Goal: Task Accomplishment & Management: Use online tool/utility

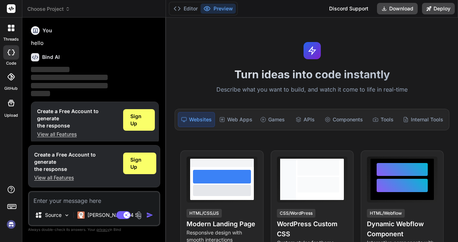
scroll to position [6, 0]
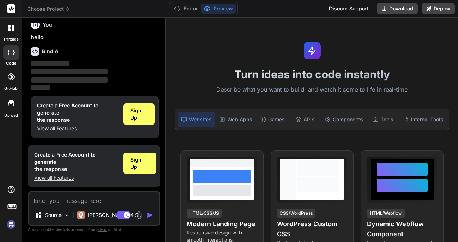
click at [9, 227] on img at bounding box center [11, 225] width 12 height 12
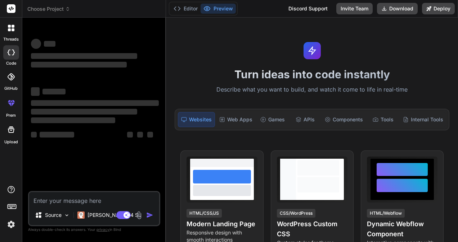
scroll to position [0, 0]
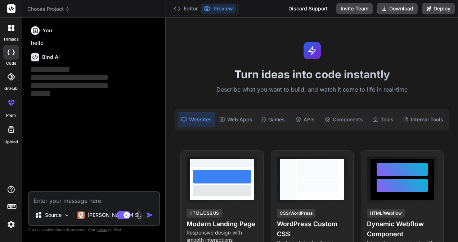
click at [9, 224] on img at bounding box center [11, 225] width 12 height 12
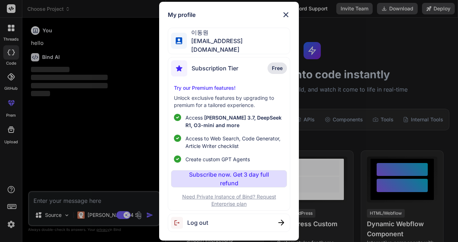
click at [277, 66] on span "Free" at bounding box center [277, 68] width 11 height 7
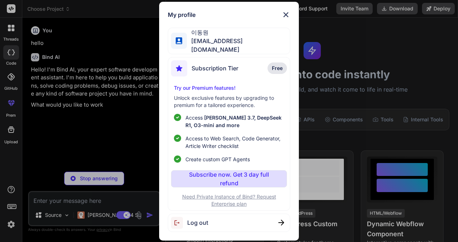
click at [287, 14] on img at bounding box center [285, 14] width 9 height 9
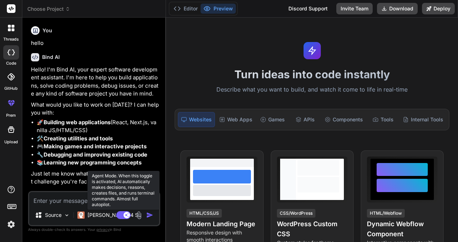
click at [121, 215] on rect at bounding box center [123, 215] width 14 height 8
click at [123, 215] on rect at bounding box center [120, 215] width 6 height 6
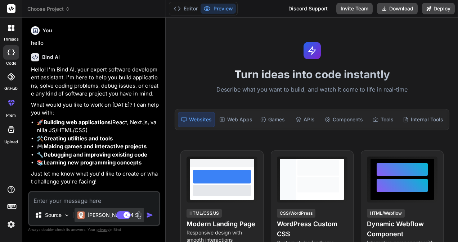
click at [97, 215] on p "Claude 4 S.." at bounding box center [114, 215] width 54 height 7
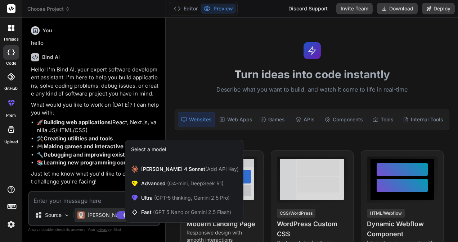
click at [97, 215] on div at bounding box center [229, 121] width 458 height 242
type textarea "x"
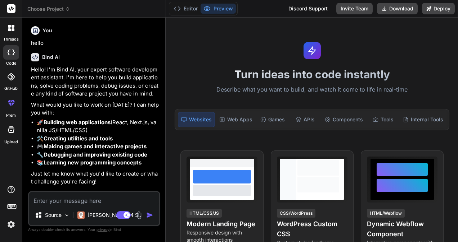
click at [54, 8] on span "Choose Project" at bounding box center [48, 8] width 43 height 7
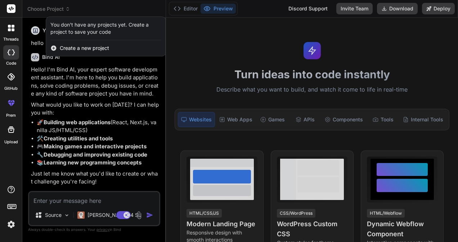
click at [79, 47] on span "Create a new project" at bounding box center [84, 48] width 49 height 7
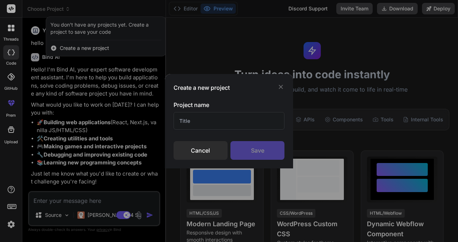
click at [199, 122] on input "text" at bounding box center [228, 121] width 111 height 18
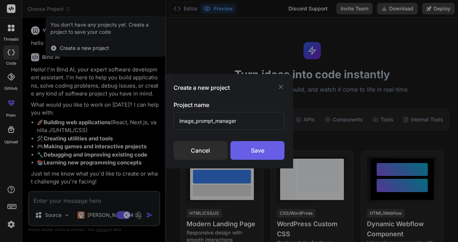
type input "image_prompt_manager"
click at [260, 149] on div "Save" at bounding box center [257, 150] width 54 height 19
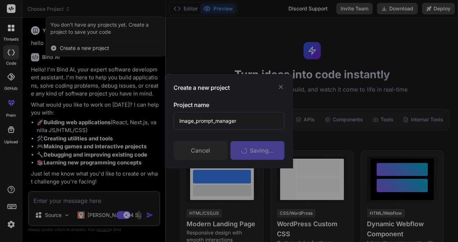
scroll to position [7, 0]
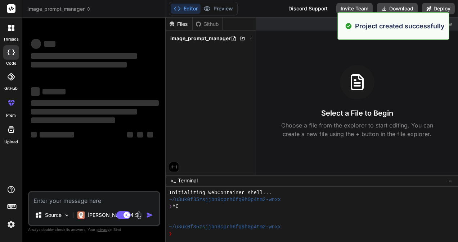
type textarea "x"
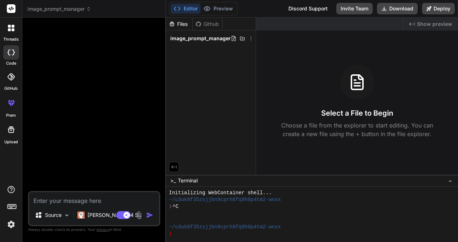
click at [76, 201] on textarea at bounding box center [94, 198] width 130 height 13
paste textarea "ai_prompt_manager_web_application_docker |-- backend | |-- .dockerignore | |-- …"
type textarea "ai_prompt_manager_web_application_docker |-- backend | |-- .dockerignore | |-- …"
type textarea "x"
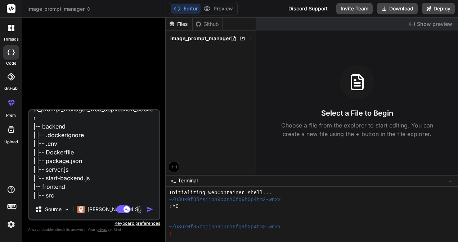
scroll to position [0, 0]
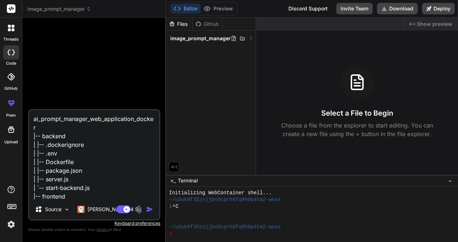
drag, startPoint x: 34, startPoint y: 119, endPoint x: 39, endPoint y: 126, distance: 8.8
click at [39, 126] on textarea "ai_prompt_manager_web_application_docker |-- backend | |-- .dockerignore | |-- …" at bounding box center [94, 154] width 130 height 89
type textarea "i |-- backend | |-- .dockerignore | |-- .env | |-- Dockerfile | |-- package.jso…"
type textarea "x"
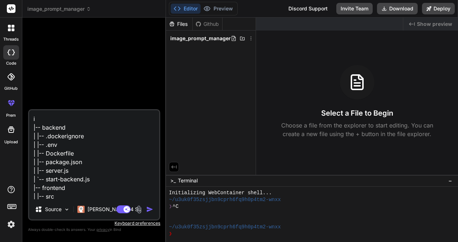
type textarea "im |-- backend | |-- .dockerignore | |-- .env | |-- Dockerfile | |-- package.js…"
type textarea "x"
type textarea "ima |-- backend | |-- .dockerignore | |-- .env | |-- Dockerfile | |-- package.j…"
type textarea "x"
type textarea "imag |-- backend | |-- .dockerignore | |-- .env | |-- Dockerfile | |-- package.…"
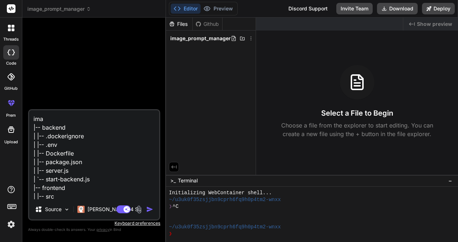
type textarea "x"
type textarea "image |-- backend | |-- .dockerignore | |-- .env | |-- Dockerfile | |-- package…"
type textarea "x"
type textarea "image_ |-- backend | |-- .dockerignore | |-- .env | |-- Dockerfile | |-- packag…"
type textarea "x"
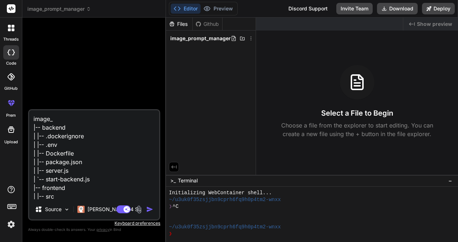
type textarea "image_p |-- backend | |-- .dockerignore | |-- .env | |-- Dockerfile | |-- packa…"
type textarea "x"
type textarea "image_pr |-- backend | |-- .dockerignore | |-- .env | |-- Dockerfile | |-- pack…"
type textarea "x"
type textarea "image_pro |-- backend | |-- .dockerignore | |-- .env | |-- Dockerfile | |-- pac…"
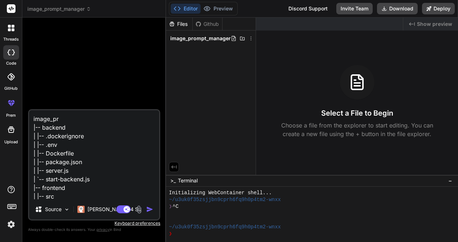
type textarea "x"
type textarea "image_prom |-- backend | |-- .dockerignore | |-- .env | |-- Dockerfile | |-- pa…"
type textarea "x"
type textarea "image_promp |-- backend | |-- .dockerignore | |-- .env | |-- Dockerfile | |-- p…"
type textarea "x"
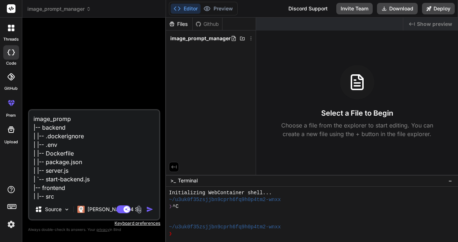
type textarea "image_prompt |-- backend | |-- .dockerignore | |-- .env | |-- Dockerfile | |-- …"
type textarea "x"
type textarea "image_prompt_ |-- backend | |-- .dockerignore | |-- .env | |-- Dockerfile | |--…"
type textarea "x"
type textarea "image_prompt_m |-- backend | |-- .dockerignore | |-- .env | |-- Dockerfile | |-…"
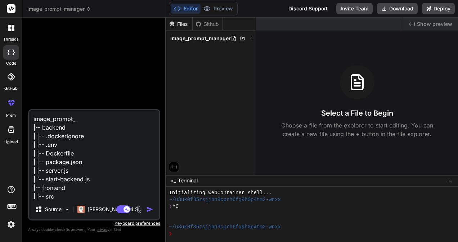
type textarea "x"
type textarea "image_prompt_ma |-- backend | |-- .dockerignore | |-- .env | |-- Dockerfile | |…"
type textarea "x"
type textarea "image_prompt_man |-- backend | |-- .dockerignore | |-- .env | |-- Dockerfile | …"
type textarea "x"
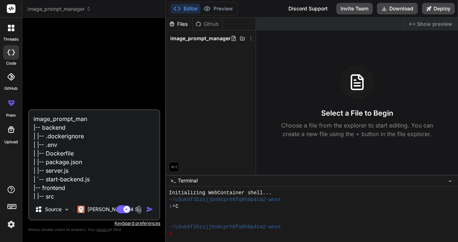
type textarea "image_prompt_mana |-- backend | |-- .dockerignore | |-- .env | |-- Dockerfile |…"
type textarea "x"
type textarea "image_prompt_manag |-- backend | |-- .dockerignore | |-- .env | |-- Dockerfile …"
type textarea "x"
type textarea "image_prompt_manage |-- backend | |-- .dockerignore | |-- .env | |-- Dockerfile…"
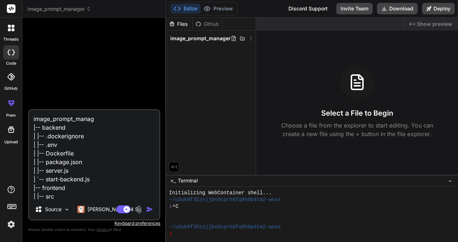
type textarea "x"
type textarea "image_prompt_manager |-- backend | |-- .dockerignore | |-- .env | |-- Dockerfil…"
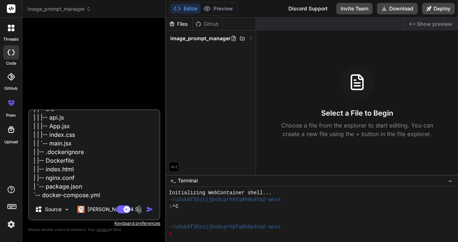
click at [110, 197] on textarea "image_prompt_manager |-- backend | |-- .dockerignore | |-- .env | |-- Dockerfil…" at bounding box center [94, 154] width 130 height 89
type textarea "x"
type textarea "image_prompt_manager |-- backend | |-- .dockerignore | |-- .env | |-- Dockerfil…"
type textarea "x"
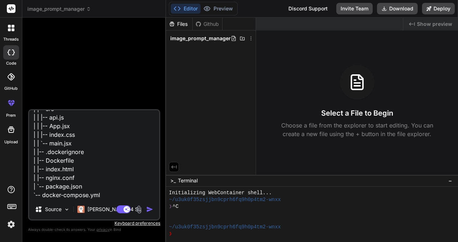
scroll to position [105, 0]
type textarea "image_prompt_manager |-- backend | |-- .dockerignore | |-- .env | |-- Dockerfil…"
type textarea "x"
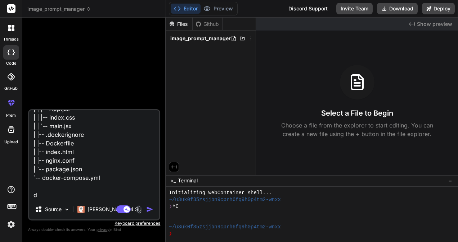
type textarea "image_prompt_manager |-- backend | |-- .dockerignore | |-- .env | |-- Dockerfil…"
type textarea "x"
type textarea "image_prompt_manager |-- backend | |-- .dockerignore | |-- .env | |-- Dockerfil…"
type textarea "x"
type textarea "image_prompt_manager |-- backend | |-- .dockerignore | |-- .env | |-- Dockerfil…"
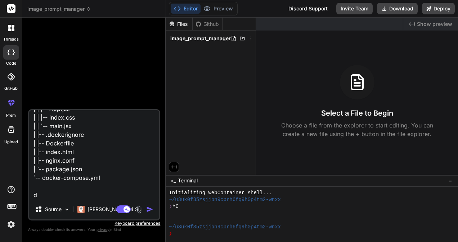
type textarea "x"
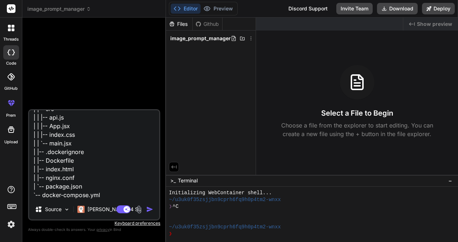
type textarea "image_prompt_manager |-- backend | |-- .dockerignore | |-- .env | |-- Dockerfil…"
type textarea "x"
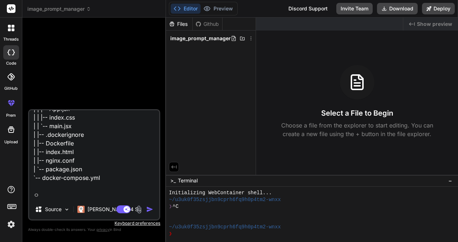
type textarea "image_prompt_manager |-- backend | |-- .dockerignore | |-- .env | |-- Dockerfil…"
type textarea "x"
type textarea "image_prompt_manager |-- backend | |-- .dockerignore | |-- .env | |-- Dockerfil…"
type textarea "x"
type textarea "image_prompt_manager |-- backend | |-- .dockerignore | |-- .env | |-- Dockerfil…"
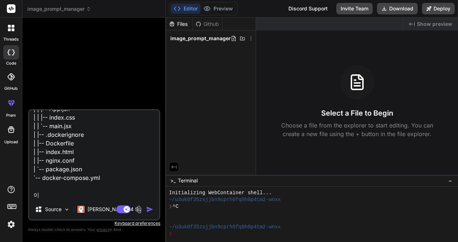
type textarea "x"
type textarea "image_prompt_manager |-- backend | |-- .dockerignore | |-- .env | |-- Dockerfil…"
type textarea "x"
type textarea "image_prompt_manager |-- backend | |-- .dockerignore | |-- .env | |-- Dockerfil…"
type textarea "x"
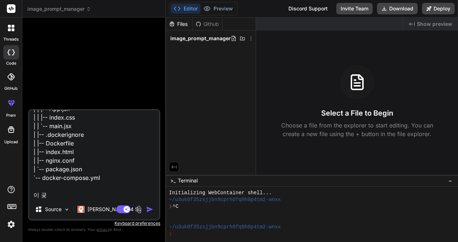
type textarea "image_prompt_manager |-- backend | |-- .dockerignore | |-- .env | |-- Dockerfil…"
type textarea "x"
type textarea "image_prompt_manager |-- backend | |-- .dockerignore | |-- .env | |-- Dockerfil…"
type textarea "x"
type textarea "image_prompt_manager |-- backend | |-- .dockerignore | |-- .env | |-- Dockerfil…"
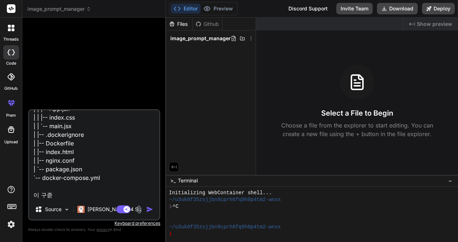
type textarea "x"
type textarea "image_prompt_manager |-- backend | |-- .dockerignore | |-- .env | |-- Dockerfil…"
type textarea "x"
type textarea "image_prompt_manager |-- backend | |-- .dockerignore | |-- .env | |-- Dockerfil…"
type textarea "x"
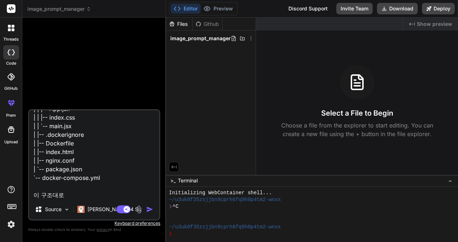
type textarea "image_prompt_manager |-- backend | |-- .dockerignore | |-- .env | |-- Dockerfil…"
type textarea "x"
type textarea "image_prompt_manager |-- backend | |-- .dockerignore | |-- .env | |-- Dockerfil…"
type textarea "x"
type textarea "image_prompt_manager |-- backend | |-- .dockerignore | |-- .env | |-- Dockerfil…"
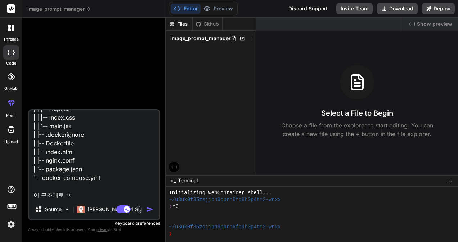
type textarea "x"
type textarea "image_prompt_manager |-- backend | |-- .dockerignore | |-- .env | |-- Dockerfil…"
type textarea "x"
type textarea "image_prompt_manager |-- backend | |-- .dockerignore | |-- .env | |-- Dockerfil…"
type textarea "x"
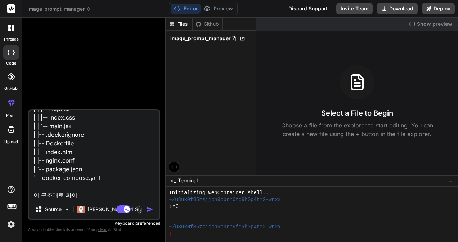
type textarea "image_prompt_manager |-- backend | |-- .dockerignore | |-- .env | |-- Dockerfil…"
type textarea "x"
type textarea "image_prompt_manager |-- backend | |-- .dockerignore | |-- .env | |-- Dockerfil…"
type textarea "x"
type textarea "image_prompt_manager |-- backend | |-- .dockerignore | |-- .env | |-- Dockerfil…"
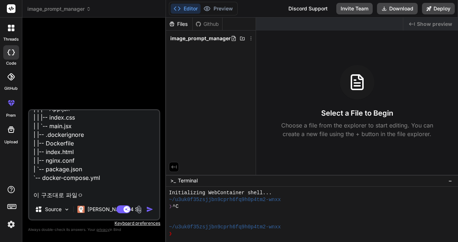
type textarea "x"
type textarea "image_prompt_manager |-- backend | |-- .dockerignore | |-- .env | |-- Dockerfil…"
type textarea "x"
type textarea "image_prompt_manager |-- backend | |-- .dockerignore | |-- .env | |-- Dockerfil…"
type textarea "x"
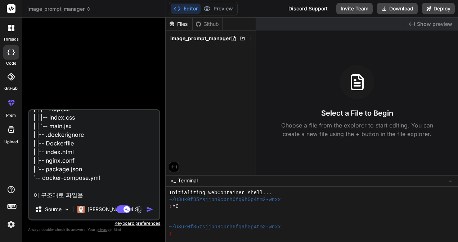
type textarea "image_prompt_manager |-- backend | |-- .dockerignore | |-- .env | |-- Dockerfil…"
type textarea "x"
type textarea "image_prompt_manager |-- backend | |-- .dockerignore | |-- .env | |-- Dockerfil…"
type textarea "x"
type textarea "image_prompt_manager |-- backend | |-- .dockerignore | |-- .env | |-- Dockerfil…"
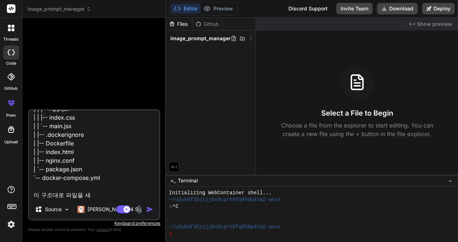
type textarea "x"
type textarea "image_prompt_manager |-- backend | |-- .dockerignore | |-- .env | |-- Dockerfil…"
type textarea "x"
type textarea "image_prompt_manager |-- backend | |-- .dockerignore | |-- .env | |-- Dockerfil…"
type textarea "x"
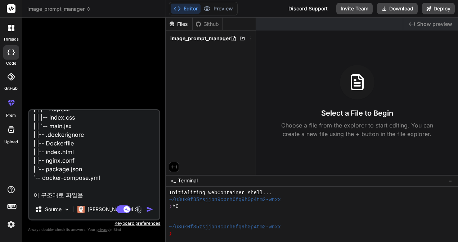
type textarea "image_prompt_manager |-- backend | |-- .dockerignore | |-- .env | |-- Dockerfil…"
type textarea "x"
type textarea "image_prompt_manager |-- backend | |-- .dockerignore | |-- .env | |-- Dockerfil…"
type textarea "x"
type textarea "image_prompt_manager |-- backend | |-- .dockerignore | |-- .env | |-- Dockerfil…"
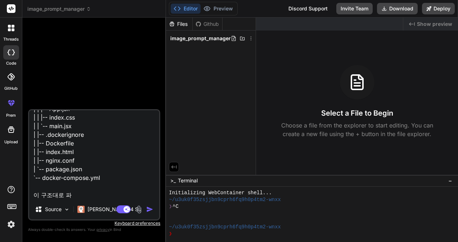
type textarea "x"
type textarea "image_prompt_manager |-- backend | |-- .dockerignore | |-- .env | |-- Dockerfil…"
type textarea "x"
type textarea "image_prompt_manager |-- backend | |-- .dockerignore | |-- .env | |-- Dockerfil…"
type textarea "x"
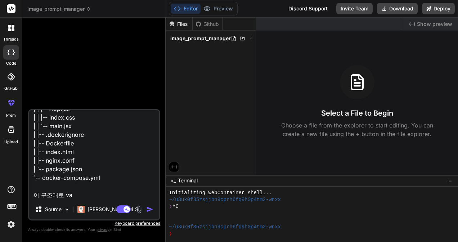
type textarea "image_prompt_manager |-- backend | |-- .dockerignore | |-- .env | |-- Dockerfil…"
type textarea "x"
type textarea "image_prompt_manager |-- backend | |-- .dockerignore | |-- .env | |-- Dockerfil…"
type textarea "x"
type textarea "image_prompt_manager |-- backend | |-- .dockerignore | |-- .env | |-- Dockerfil…"
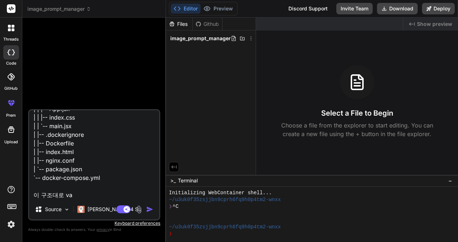
type textarea "x"
type textarea "image_prompt_manager |-- backend | |-- .dockerignore | |-- .env | |-- Dockerfil…"
type textarea "x"
type textarea "image_prompt_manager |-- backend | |-- .dockerignore | |-- .env | |-- Dockerfil…"
type textarea "x"
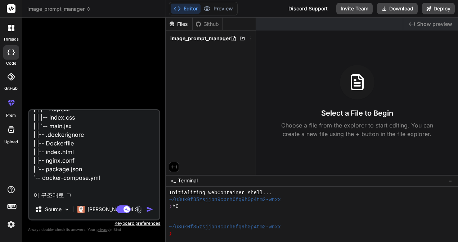
type textarea "image_prompt_manager |-- backend | |-- .dockerignore | |-- .env | |-- Dockerfil…"
type textarea "x"
type textarea "image_prompt_manager |-- backend | |-- .dockerignore | |-- .env | |-- Dockerfil…"
type textarea "x"
type textarea "image_prompt_manager |-- backend | |-- .dockerignore | |-- .env | |-- Dockerfil…"
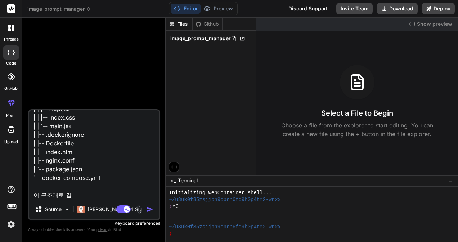
type textarea "x"
type textarea "image_prompt_manager |-- backend | |-- .dockerignore | |-- .env | |-- Dockerfil…"
type textarea "x"
type textarea "image_prompt_manager |-- backend | |-- .dockerignore | |-- .env | |-- Dockerfil…"
type textarea "x"
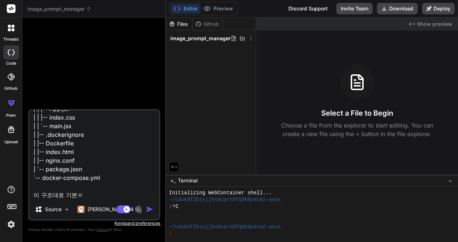
type textarea "image_prompt_manager |-- backend | |-- .dockerignore | |-- .env | |-- Dockerfil…"
type textarea "x"
type textarea "image_prompt_manager |-- backend | |-- .dockerignore | |-- .env | |-- Dockerfil…"
type textarea "x"
type textarea "image_prompt_manager |-- backend | |-- .dockerignore | |-- .env | |-- Dockerfil…"
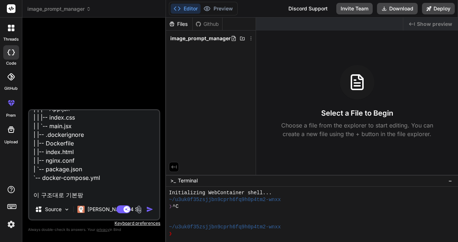
type textarea "x"
type textarea "image_prompt_manager |-- backend | |-- .dockerignore | |-- .env | |-- Dockerfil…"
type textarea "x"
type textarea "image_prompt_manager |-- backend | |-- .dockerignore | |-- .env | |-- Dockerfil…"
type textarea "x"
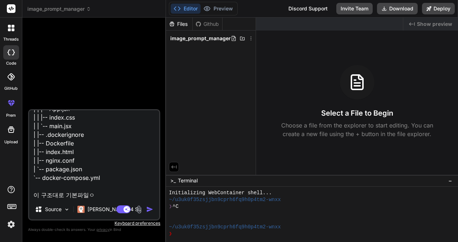
type textarea "image_prompt_manager |-- backend | |-- .dockerignore | |-- .env | |-- Dockerfil…"
type textarea "x"
type textarea "image_prompt_manager |-- backend | |-- .dockerignore | |-- .env | |-- Dockerfil…"
type textarea "x"
type textarea "image_prompt_manager |-- backend | |-- .dockerignore | |-- .env | |-- Dockerfil…"
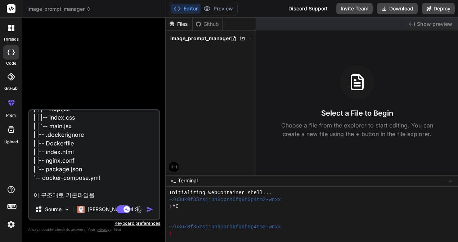
type textarea "x"
type textarea "image_prompt_manager |-- backend | |-- .dockerignore | |-- .env | |-- Dockerfil…"
type textarea "x"
type textarea "image_prompt_manager |-- backend | |-- .dockerignore | |-- .env | |-- Dockerfil…"
type textarea "x"
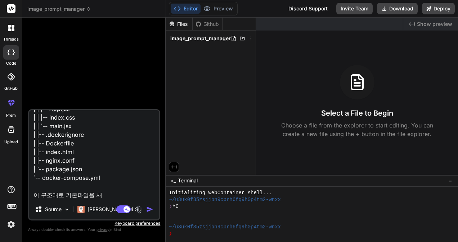
type textarea "image_prompt_manager |-- backend | |-- .dockerignore | |-- .env | |-- Dockerfil…"
type textarea "x"
type textarea "image_prompt_manager |-- backend | |-- .dockerignore | |-- .env | |-- Dockerfil…"
type textarea "x"
type textarea "image_prompt_manager |-- backend | |-- .dockerignore | |-- .env | |-- Dockerfil…"
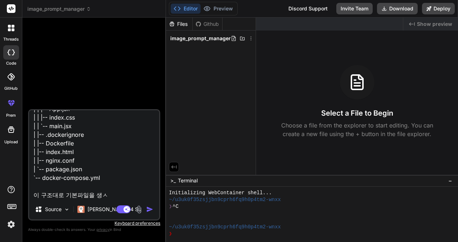
type textarea "x"
type textarea "image_prompt_manager |-- backend | |-- .dockerignore | |-- .env | |-- Dockerfil…"
type textarea "x"
type textarea "image_prompt_manager |-- backend | |-- .dockerignore | |-- .env | |-- Dockerfil…"
type textarea "x"
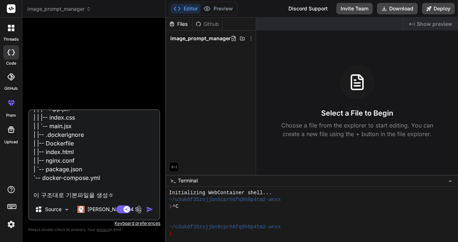
type textarea "image_prompt_manager |-- backend | |-- .dockerignore | |-- .env | |-- Dockerfil…"
type textarea "x"
type textarea "image_prompt_manager |-- backend | |-- .dockerignore | |-- .env | |-- Dockerfil…"
type textarea "x"
type textarea "image_prompt_manager |-- backend | |-- .dockerignore | |-- .env | |-- Dockerfil…"
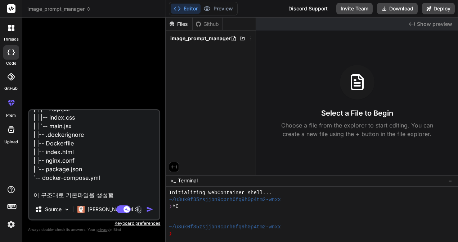
type textarea "x"
type textarea "image_prompt_manager |-- backend | |-- .dockerignore | |-- .env | |-- Dockerfil…"
type textarea "x"
type textarea "image_prompt_manager |-- backend | |-- .dockerignore | |-- .env | |-- Dockerfil…"
type textarea "x"
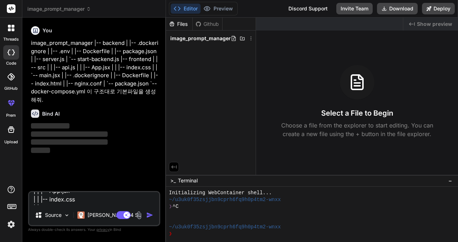
scroll to position [0, 0]
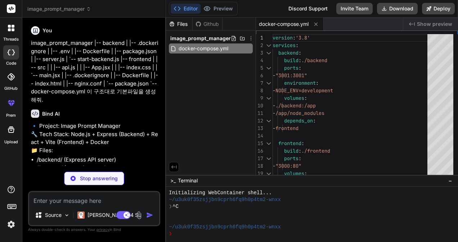
type textarea "x"
type textarea "coverage .eslintrc.js"
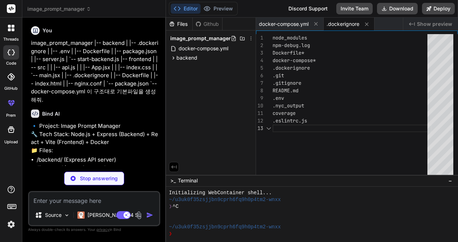
type textarea "x"
type textarea "PORT=3001 NODE_ENV=development CORS_ORIGIN=http://localhost:3000"
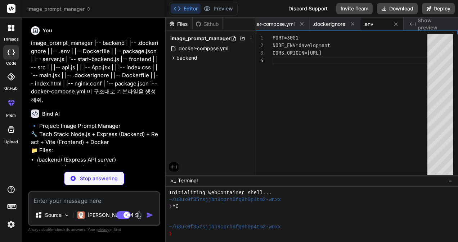
type textarea "x"
type textarea "CMD ["npm", "start"]"
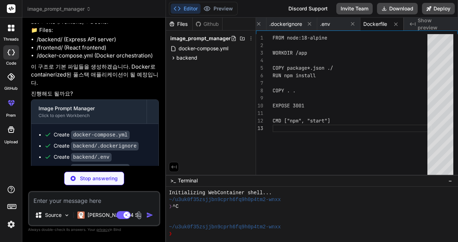
scroll to position [144, 0]
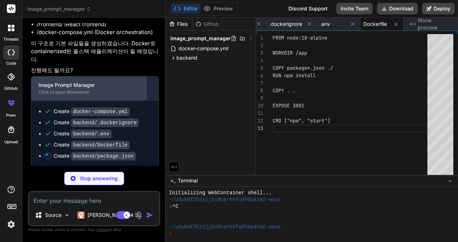
type textarea "x"
type textarea ""api", "image-prompt" ], "author": "", "license": "ISC" }"
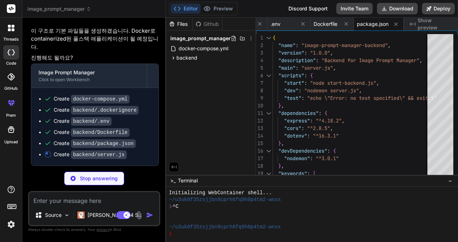
scroll to position [163, 0]
type textarea "x"
type textarea "console.log(`Server is running on port ${PORT}`); }); module.exports = app;"
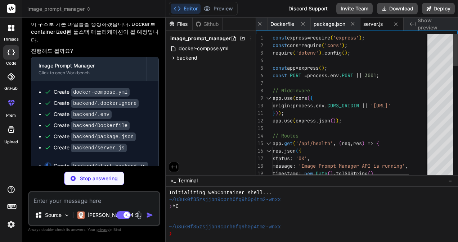
type textarea "x"
type textarea "const app = require('./server'); console.log('Starting Image Prompt Manager Bac…"
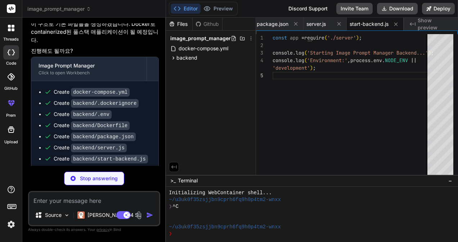
type textarea "x"
type textarea ".env.test.local .env.production.local dist build"
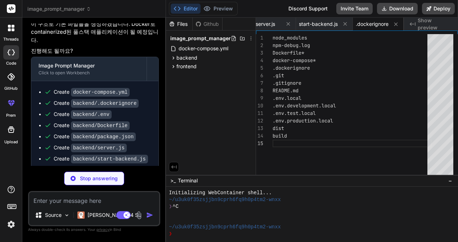
type textarea "x"
type textarea "FROM nginx:alpine COPY nginx.conf /etc/nginx/nginx.conf COPY --from=build /app/…"
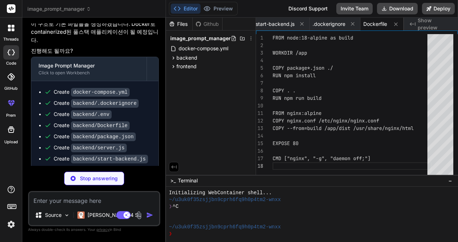
type textarea "x"
type textarea "<div id="root"></div> <script type="module" src="/src/main.jsx"></script> </bod…"
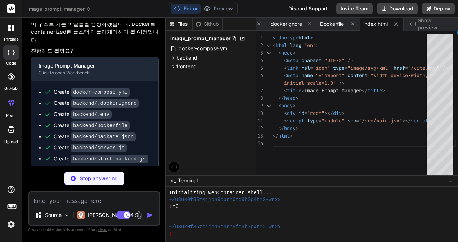
type textarea "x"
type textarea "proxy_set_header Host $host; proxy_set_header X-Real-IP $remote_addr; proxy_set…"
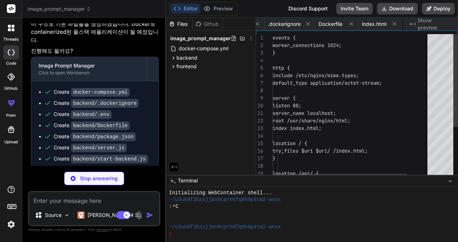
scroll to position [0, 388]
type textarea "x"
type textarea ""eslint": "^8.45.0", "eslint-plugin-react": "^7.32.2", "eslint-plugin-react-hoo…"
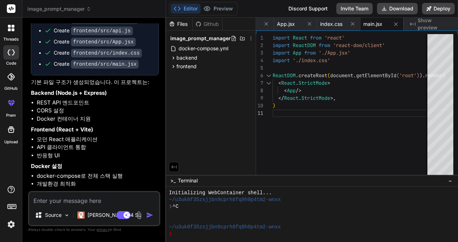
scroll to position [373, 0]
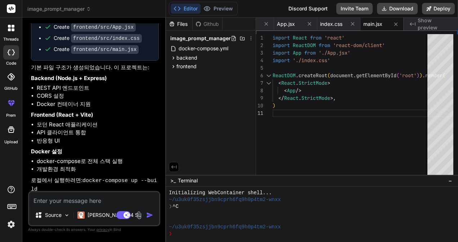
click at [76, 199] on textarea at bounding box center [94, 198] width 130 height 13
click at [174, 55] on icon at bounding box center [173, 58] width 6 height 6
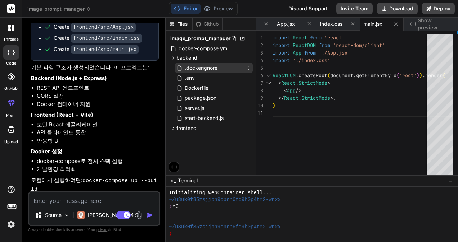
click at [211, 65] on span ".dockerignore" at bounding box center [201, 68] width 34 height 9
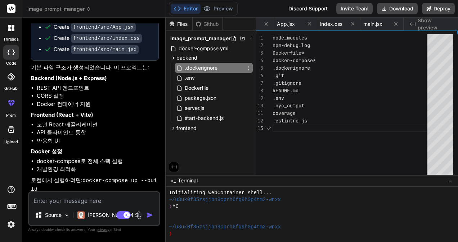
scroll to position [0, 68]
click at [365, 93] on div "node_modules npm-debug.log Dockerfile* docker-compose* .dockerignore .git .giti…" at bounding box center [351, 106] width 159 height 144
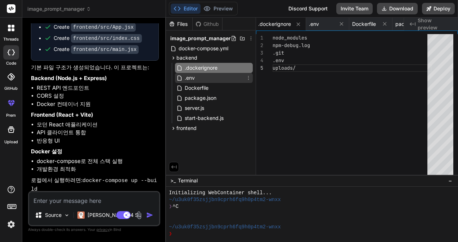
drag, startPoint x: 197, startPoint y: 80, endPoint x: 211, endPoint y: 82, distance: 14.9
click at [197, 80] on div ".env" at bounding box center [214, 78] width 78 height 10
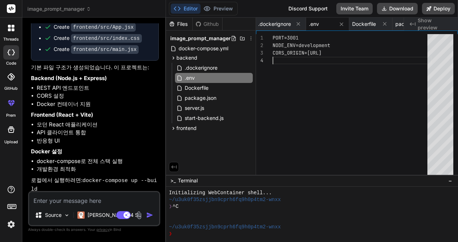
click at [336, 106] on div "PORT=3001 NODE_ENV=development CORS_ORIGIN=http://localhost:3000" at bounding box center [351, 106] width 159 height 144
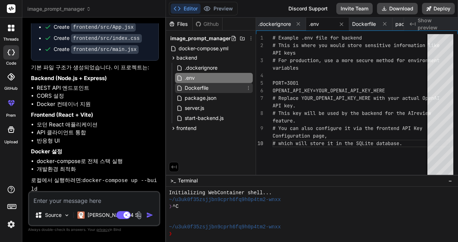
click at [187, 88] on span "Dockerfile" at bounding box center [196, 88] width 25 height 9
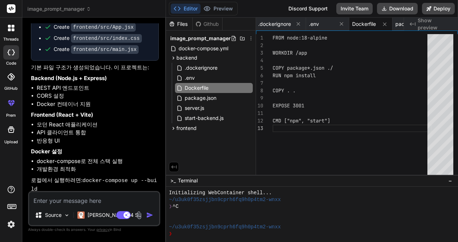
click at [369, 97] on div "FROM node:18-alpine WORKDIR /app COPY package*.json ./ RUN npm install COPY . .…" at bounding box center [351, 106] width 159 height 144
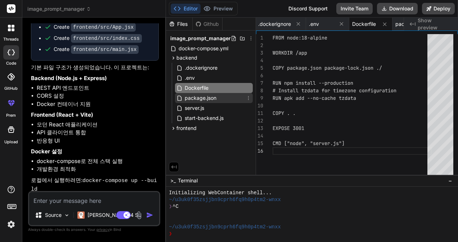
click at [204, 99] on span "package.json" at bounding box center [200, 98] width 33 height 9
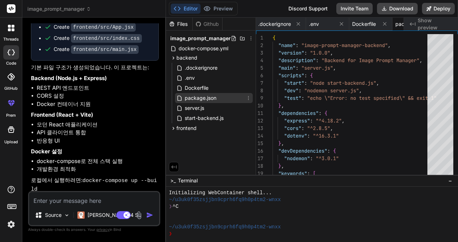
scroll to position [0, 108]
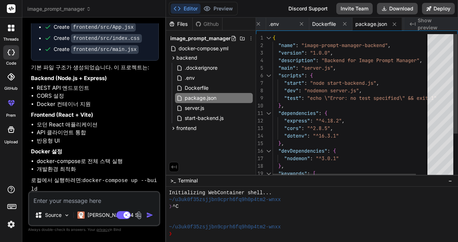
click at [373, 123] on div "{ "name" : "image-prompt-manager-backend" , "version" : "1.0.0" , "description"…" at bounding box center [358, 138] width 172 height 208
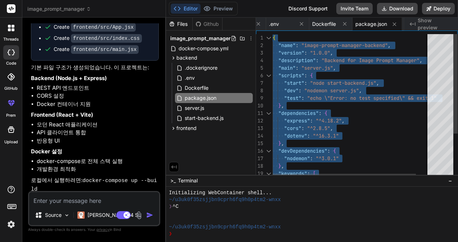
scroll to position [0, 114]
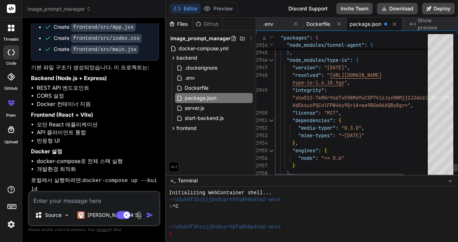
drag, startPoint x: 378, startPoint y: 129, endPoint x: 387, endPoint y: 131, distance: 9.5
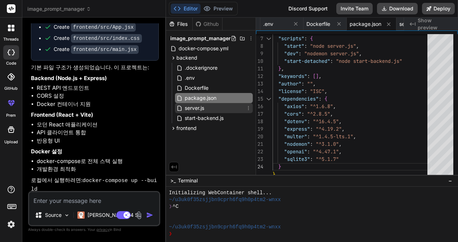
click at [202, 109] on span "server.js" at bounding box center [194, 108] width 21 height 9
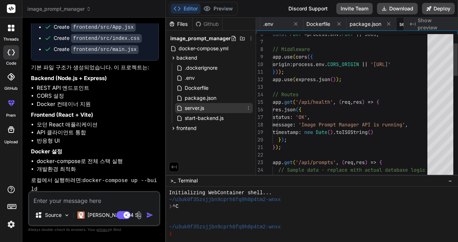
scroll to position [0, 151]
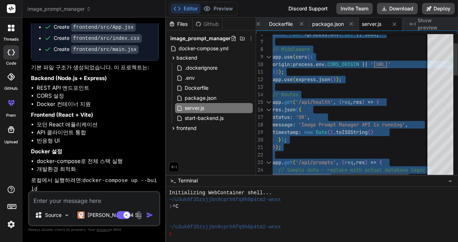
scroll to position [0, 159]
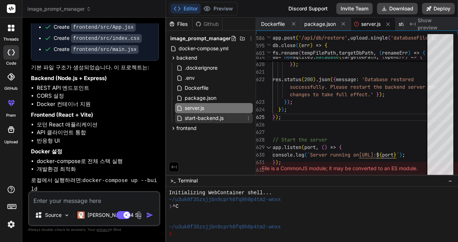
click at [211, 121] on span "start-backend.js" at bounding box center [204, 118] width 40 height 9
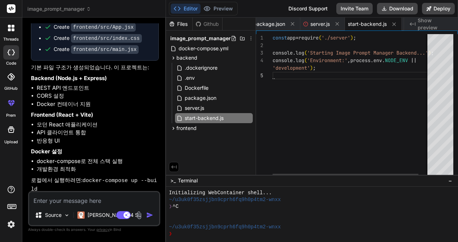
click at [352, 121] on div "const app = require ( './server' ) ; console . log ( 'Starting Image Prompt Man…" at bounding box center [356, 106] width 169 height 144
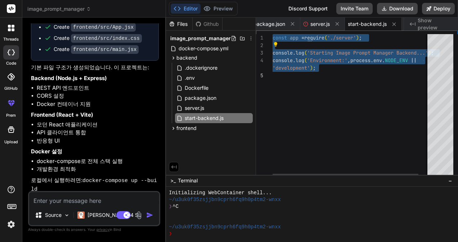
scroll to position [0, 223]
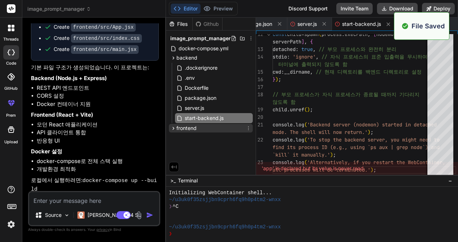
click at [187, 128] on span "frontend" at bounding box center [186, 128] width 20 height 7
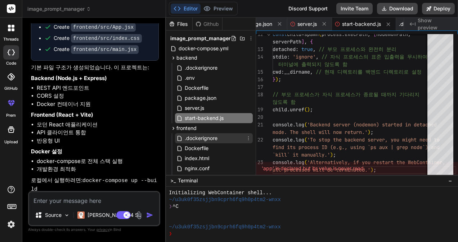
click at [199, 137] on span ".dockerignore" at bounding box center [201, 138] width 34 height 9
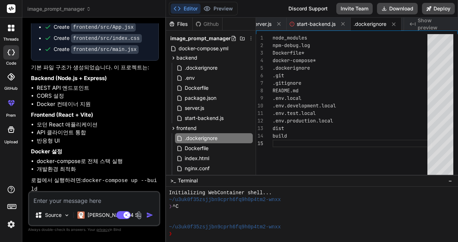
click at [406, 111] on div ".env.production.local dist build node_modules npm-debug.log Dockerfile* docker-…" at bounding box center [351, 106] width 159 height 144
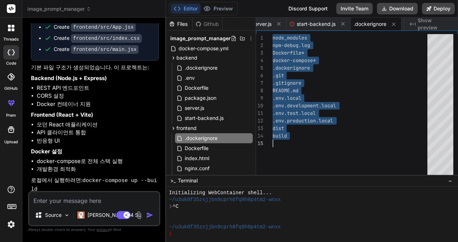
scroll to position [0, 274]
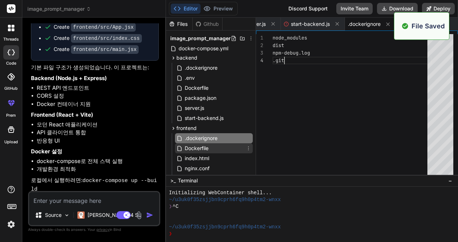
click at [200, 149] on span "Dockerfile" at bounding box center [196, 148] width 25 height 9
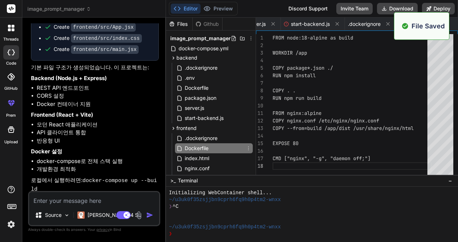
scroll to position [0, 311]
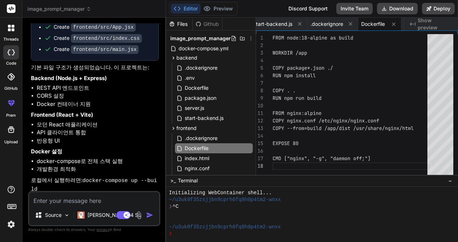
click at [386, 118] on div "FROM node:18-alpine as build WORKDIR /app COPY package*.json ./ RUN npm install…" at bounding box center [351, 106] width 159 height 144
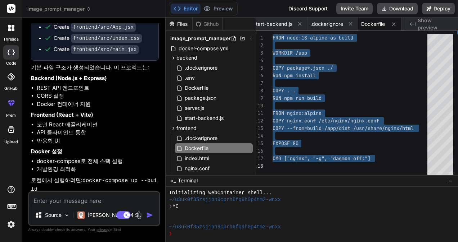
scroll to position [0, 317]
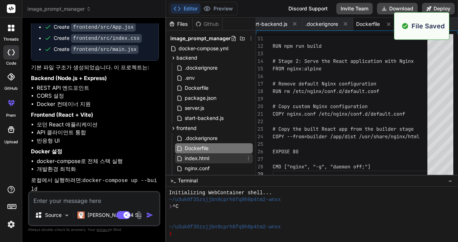
click at [205, 156] on span "index.html" at bounding box center [197, 158] width 26 height 9
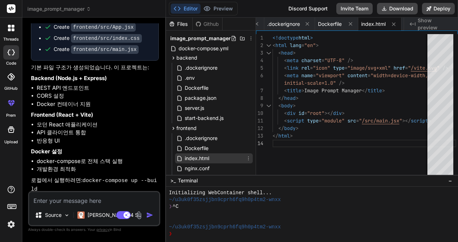
click at [205, 159] on span "index.html" at bounding box center [197, 158] width 26 height 9
click at [351, 158] on div "< div id = "root" ></ div > < script type = "module" src = " /src/main.jsx " ><…" at bounding box center [363, 106] width 183 height 144
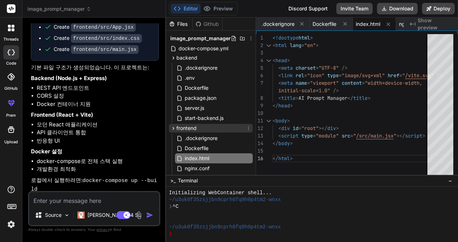
scroll to position [35, 0]
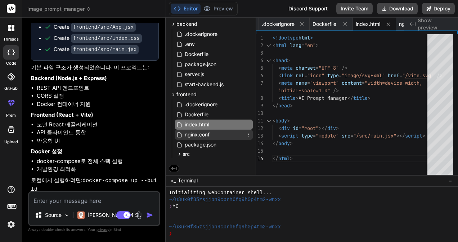
drag, startPoint x: 201, startPoint y: 133, endPoint x: 226, endPoint y: 130, distance: 24.6
click at [201, 133] on span "nginx.conf" at bounding box center [197, 135] width 26 height 9
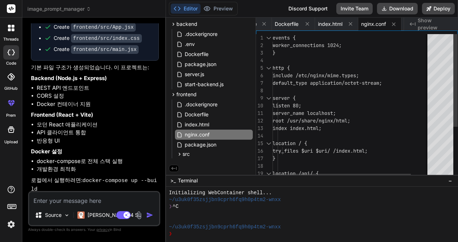
click at [349, 123] on div "root /usr/share/nginx/html; events { worker_connections 1024; } http { include …" at bounding box center [361, 145] width 178 height 223
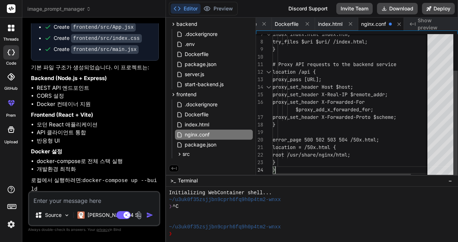
scroll to position [0, 404]
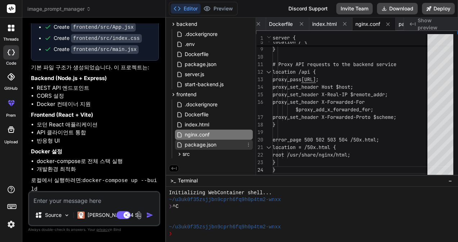
click at [195, 144] on span "package.json" at bounding box center [200, 145] width 33 height 9
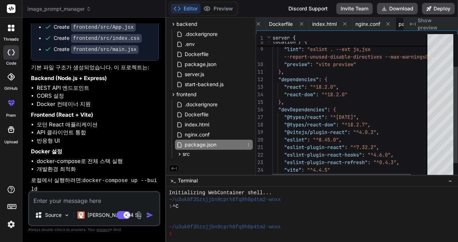
scroll to position [0, 448]
click at [396, 120] on div ""dependencies" : { "dev" : "vite" , "build" : "vite build" , "lint" : "eslint .…" at bounding box center [361, 93] width 178 height 216
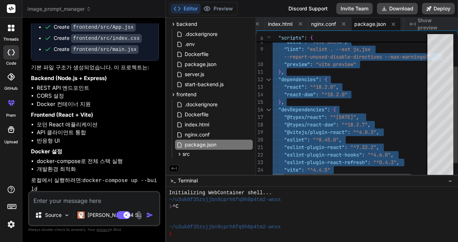
scroll to position [0, 454]
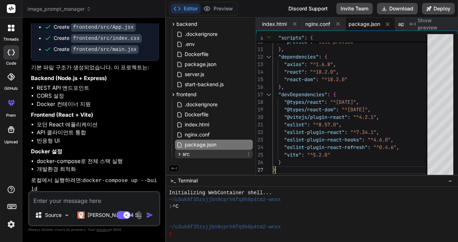
click at [200, 151] on div "src" at bounding box center [214, 154] width 78 height 9
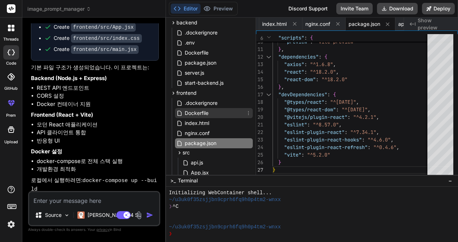
scroll to position [77, 0]
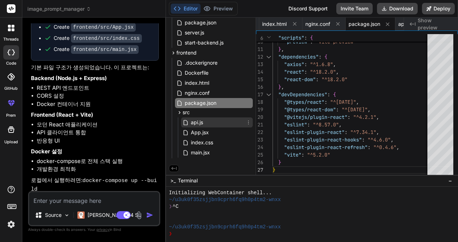
click at [199, 118] on span "api.js" at bounding box center [197, 122] width 14 height 9
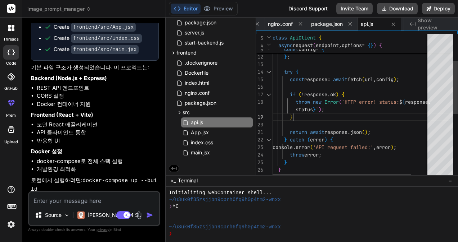
click at [349, 113] on div "} ; ... options , } , try { const response = await fetch ( url , config ) ; if …" at bounding box center [361, 158] width 178 height 390
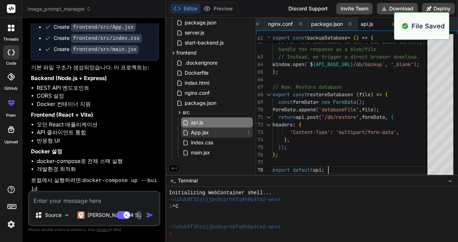
click at [206, 128] on span "App.jsx" at bounding box center [199, 132] width 19 height 9
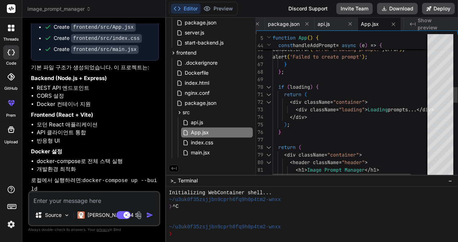
click at [338, 109] on div "setIsAddingPrompt ( false ) ; } catch ( error ) { console . error ( 'Error crea…" at bounding box center [361, 210] width 178 height 1326
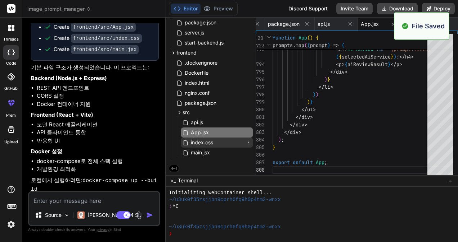
click at [192, 141] on span "index.css" at bounding box center [202, 142] width 24 height 9
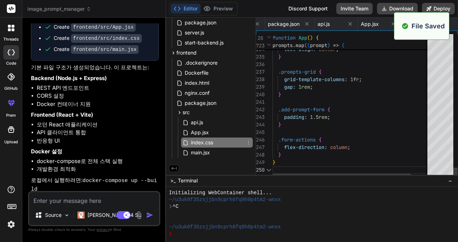
scroll to position [0, 577]
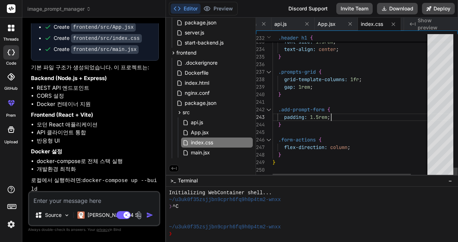
drag, startPoint x: 376, startPoint y: 111, endPoint x: 379, endPoint y: 114, distance: 4.3
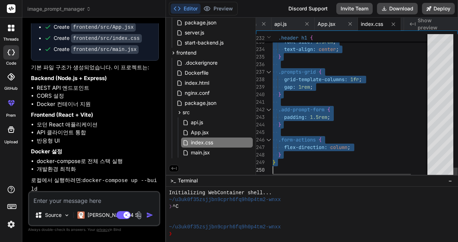
scroll to position [0, 580]
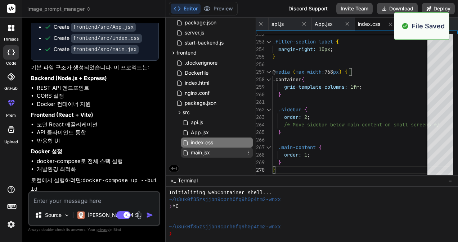
click at [204, 151] on span "main.jsx" at bounding box center [200, 153] width 21 height 9
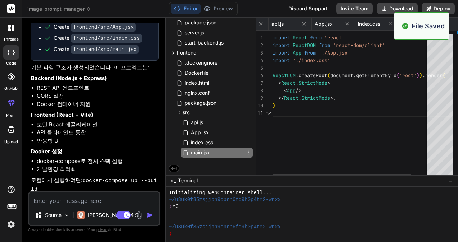
scroll to position [0, 620]
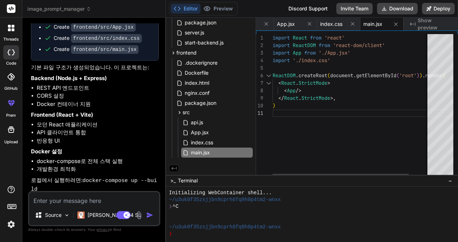
drag, startPoint x: 345, startPoint y: 131, endPoint x: 361, endPoint y: 132, distance: 16.2
click at [345, 131] on div "import React from 'react' import ReactDOM from 'react-dom/client' import App fr…" at bounding box center [362, 106] width 181 height 144
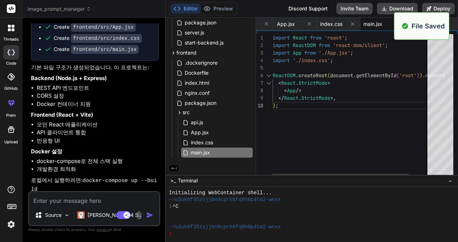
click at [373, 135] on div "import React from 'react' ; import ReactDOM from 'react-dom/client' ; import Ap…" at bounding box center [362, 106] width 181 height 144
click at [68, 201] on textarea at bounding box center [94, 198] width 130 height 13
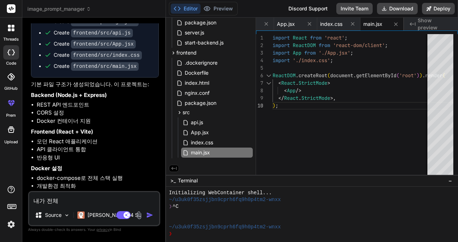
scroll to position [373, 0]
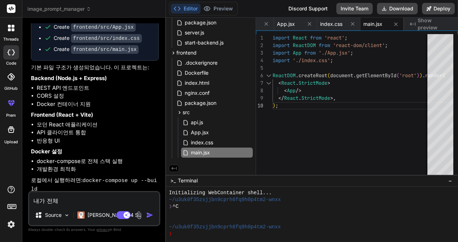
click at [86, 201] on textarea "내가 전체" at bounding box center [94, 198] width 130 height 13
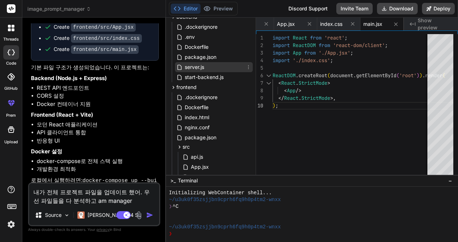
scroll to position [5, 0]
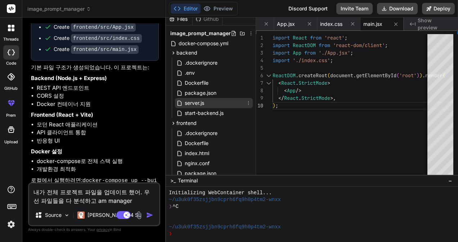
click at [203, 101] on span "server.js" at bounding box center [194, 103] width 21 height 9
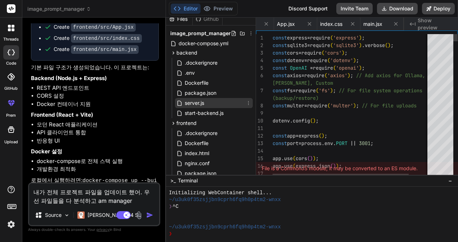
scroll to position [0, 255]
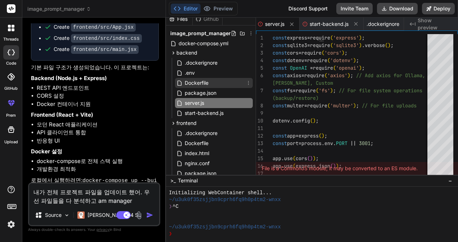
click at [205, 83] on span "Dockerfile" at bounding box center [196, 83] width 25 height 9
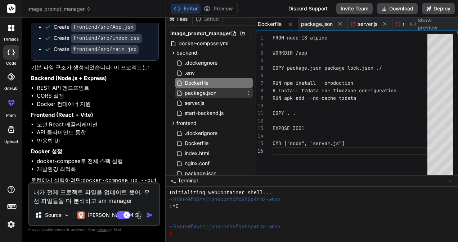
click at [203, 88] on div "package.json" at bounding box center [214, 93] width 78 height 10
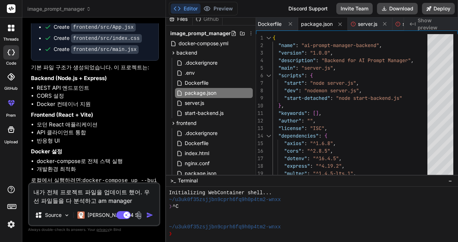
click at [91, 201] on textarea "내가 전체 프로젝트 파일을 업데이트 했어. 우선 파일들을 다 분석하고 am manager" at bounding box center [94, 195] width 130 height 22
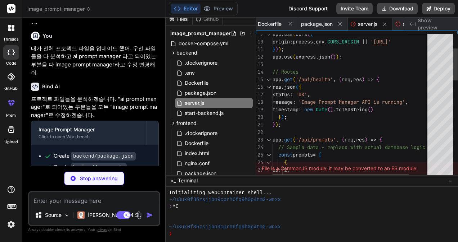
scroll to position [0, 217]
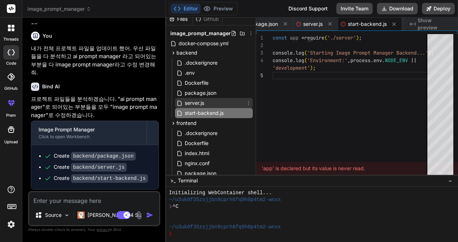
click at [220, 101] on div "server.js" at bounding box center [214, 103] width 78 height 10
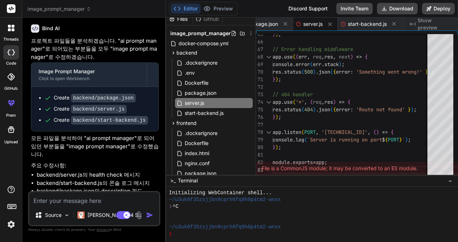
scroll to position [610, 0]
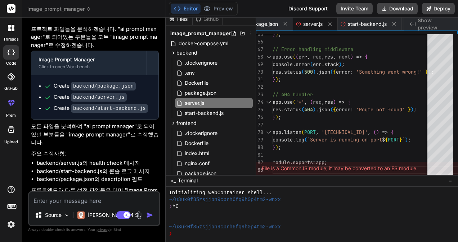
click at [106, 201] on textarea at bounding box center [94, 198] width 130 height 13
click at [312, 23] on span "server.js" at bounding box center [312, 24] width 19 height 7
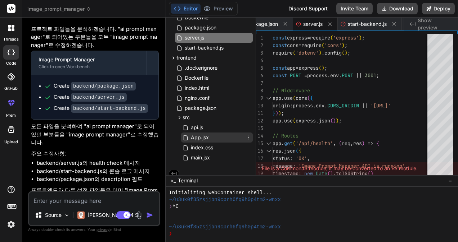
scroll to position [77, 0]
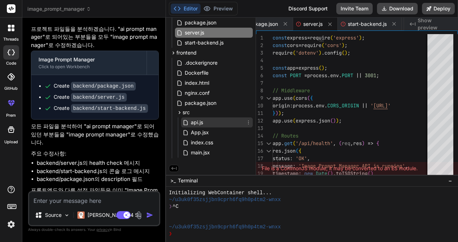
click at [203, 122] on span "api.js" at bounding box center [197, 122] width 14 height 9
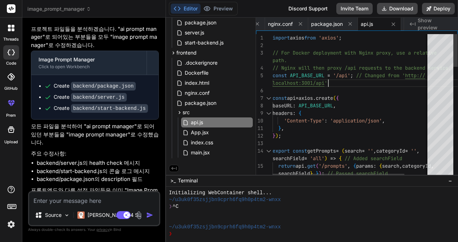
scroll to position [0, 0]
drag, startPoint x: 408, startPoint y: 78, endPoint x: 431, endPoint y: 76, distance: 22.7
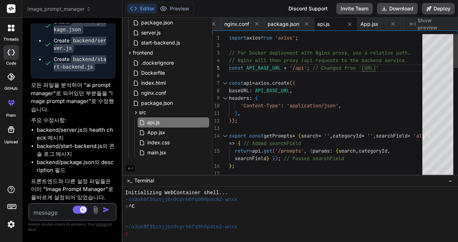
scroll to position [925, 0]
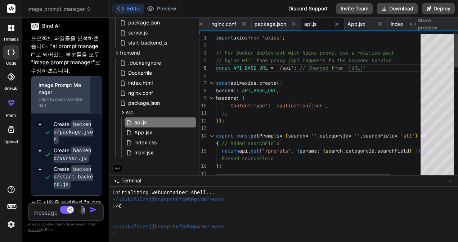
drag, startPoint x: 165, startPoint y: 86, endPoint x: 76, endPoint y: 86, distance: 88.8
click at [76, 86] on div "Bind AI Web Search Created with Pixso. Code Generator You image_prompt_manager …" at bounding box center [65, 130] width 87 height 225
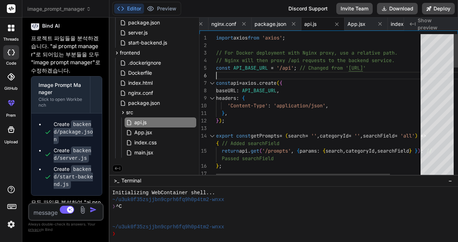
scroll to position [0, 0]
drag, startPoint x: 351, startPoint y: 69, endPoint x: 357, endPoint y: 78, distance: 10.9
drag, startPoint x: 351, startPoint y: 68, endPoint x: 412, endPoint y: 67, distance: 60.8
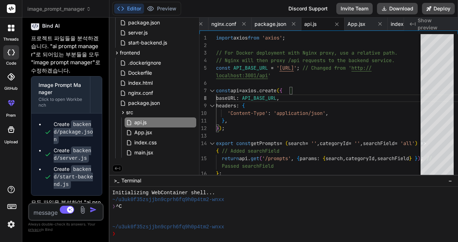
click at [273, 200] on div "~/u3uk0f35zsjjbn9cprh6fq9h0p4tm2-wnxx" at bounding box center [251, 200] width 278 height 7
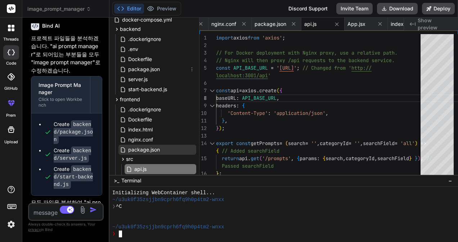
scroll to position [77, 0]
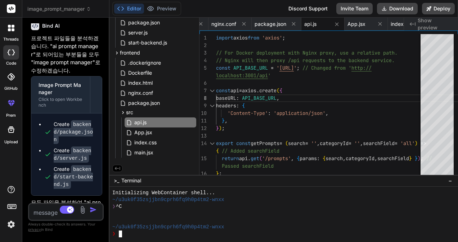
click at [249, 206] on div "❯ ^C" at bounding box center [251, 207] width 278 height 7
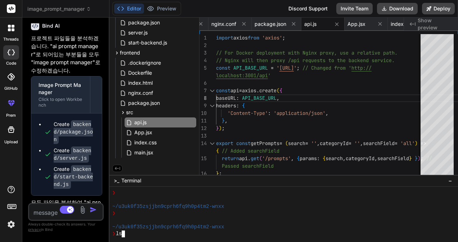
scroll to position [75, 0]
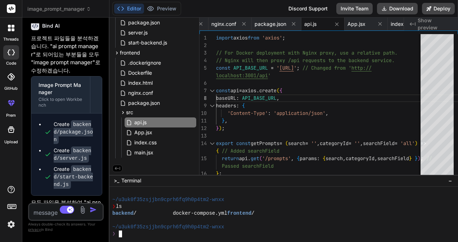
click at [164, 234] on div "❯" at bounding box center [251, 234] width 278 height 7
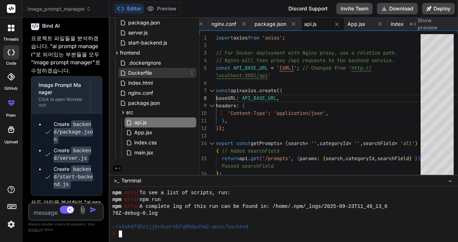
scroll to position [0, 0]
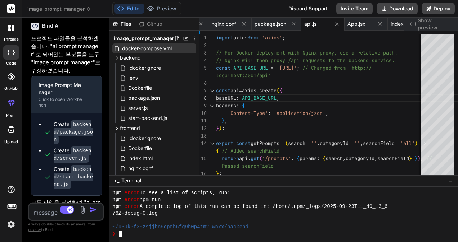
click at [162, 47] on span "docker-compose.yml" at bounding box center [146, 48] width 51 height 9
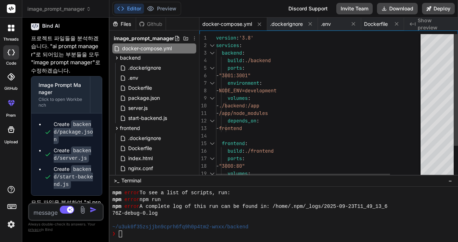
click at [345, 131] on div "version : '3.8' services : backend : build : ./backend ports : - "3001:3001" en…" at bounding box center [338, 127] width 245 height 186
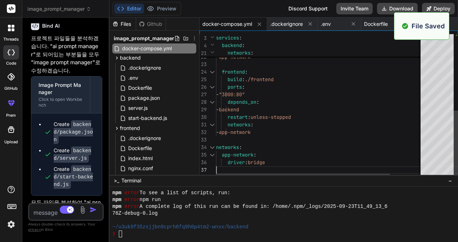
click at [361, 123] on div "timezone (e.g., 'America/New_York', 'Europe/London ') if different. restart : u…" at bounding box center [338, 25] width 245 height 306
click at [273, 219] on div at bounding box center [251, 220] width 278 height 7
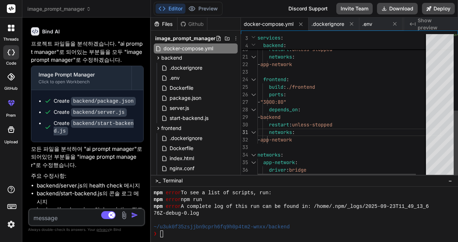
scroll to position [673, 0]
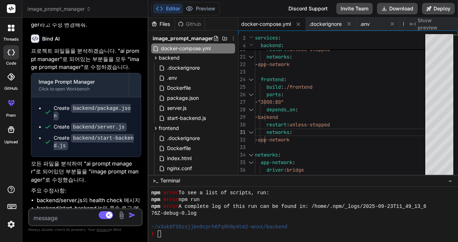
drag, startPoint x: 109, startPoint y: 98, endPoint x: 132, endPoint y: 98, distance: 23.4
click at [132, 98] on div "Bind AI Web Search Created with Pixso. Code Generator You image_prompt_manager …" at bounding box center [85, 130] width 126 height 225
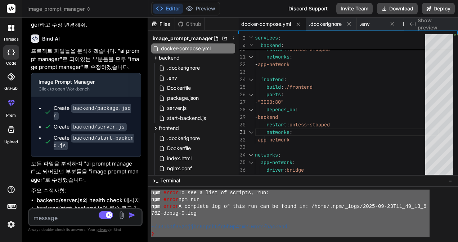
scroll to position [246, 0]
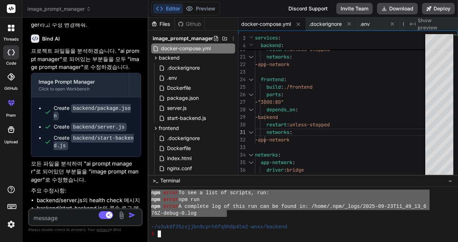
drag, startPoint x: 152, startPoint y: 199, endPoint x: 226, endPoint y: 215, distance: 75.4
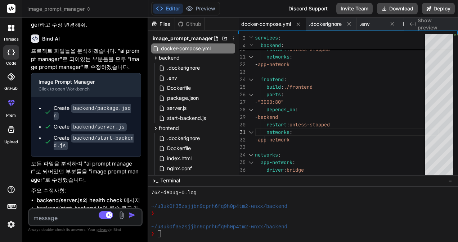
click at [63, 216] on textarea at bounding box center [76, 216] width 94 height 13
paste textarea "version: '3.8' services: backend: build: ./backend ports: - "3001:3001" volumes…"
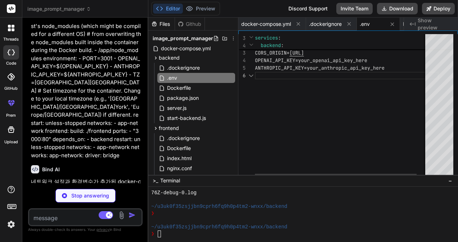
scroll to position [992, 0]
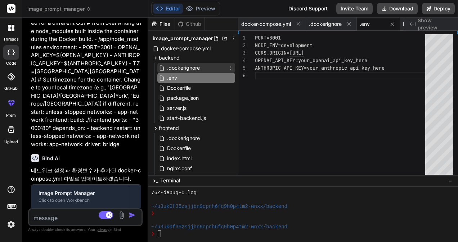
click at [185, 68] on span ".dockerignore" at bounding box center [183, 68] width 34 height 9
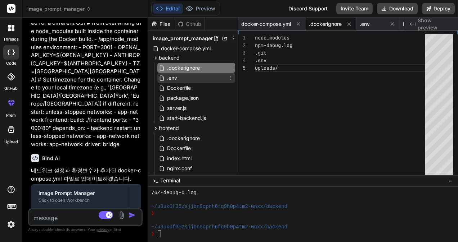
click at [182, 76] on div ".env" at bounding box center [196, 78] width 78 height 10
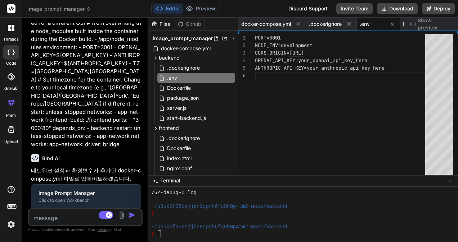
click at [360, 91] on div "PORT=3001 NODE_ENV=development CORS_ORIGIN= http://localhost:3000 OPENAI_API_KE…" at bounding box center [342, 106] width 174 height 144
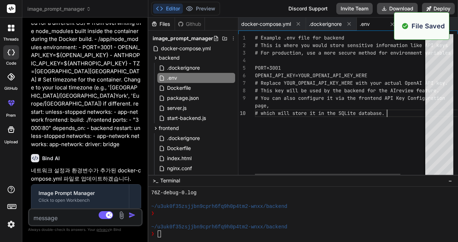
click at [374, 67] on div "# Example .env file for backend # This is where you would store sensitive infor…" at bounding box center [357, 106] width 204 height 144
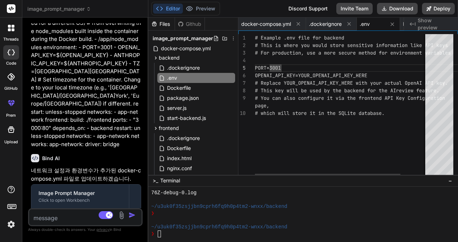
click at [372, 57] on div "# Example .env file for backend # This is where you would store sensitive infor…" at bounding box center [357, 106] width 204 height 144
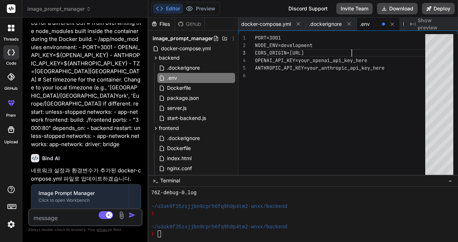
click at [382, 52] on div "PORT=3001 NODE_ENV=development CORS_ORIGIN=http://localhost:3000 OPENAI_API_KEY…" at bounding box center [342, 106] width 174 height 144
click at [395, 23] on icon at bounding box center [392, 24] width 6 height 6
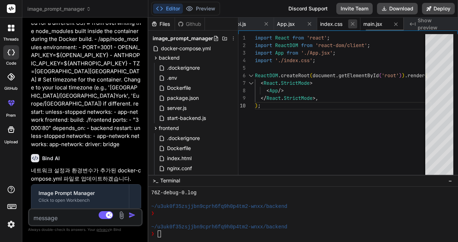
click at [352, 23] on icon at bounding box center [353, 24] width 4 height 4
click at [309, 22] on icon at bounding box center [309, 24] width 6 height 6
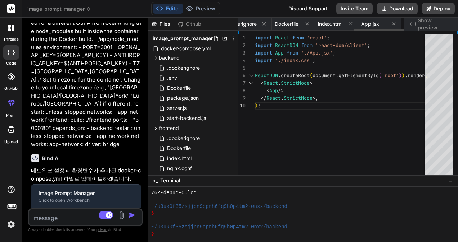
click at [309, 22] on icon at bounding box center [307, 24] width 6 height 6
click at [309, 22] on icon at bounding box center [309, 24] width 6 height 6
click at [309, 22] on icon at bounding box center [307, 24] width 6 height 6
click at [309, 22] on icon at bounding box center [309, 24] width 6 height 6
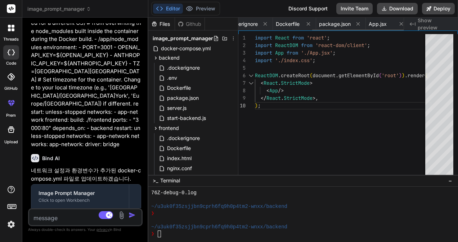
click at [309, 22] on icon at bounding box center [308, 24] width 6 height 6
click at [309, 22] on icon at bounding box center [309, 24] width 6 height 6
click at [309, 22] on div "App.jsx" at bounding box center [327, 24] width 43 height 13
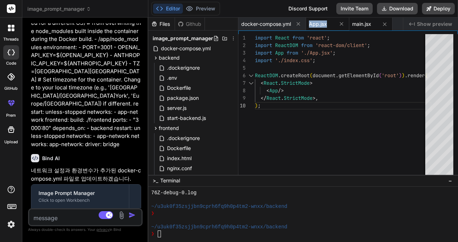
click at [309, 22] on div "App.jsx" at bounding box center [327, 24] width 43 height 13
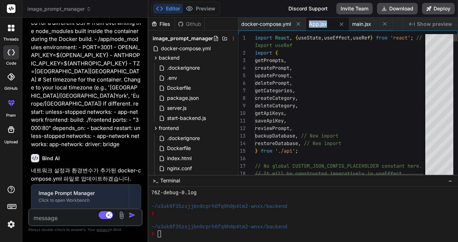
click at [309, 22] on div "App.jsx" at bounding box center [327, 24] width 43 height 13
drag, startPoint x: 309, startPoint y: 22, endPoint x: 301, endPoint y: 25, distance: 8.6
click at [300, 25] on icon at bounding box center [298, 24] width 4 height 4
click at [315, 26] on icon at bounding box center [317, 24] width 6 height 6
click at [274, 24] on icon at bounding box center [273, 24] width 6 height 6
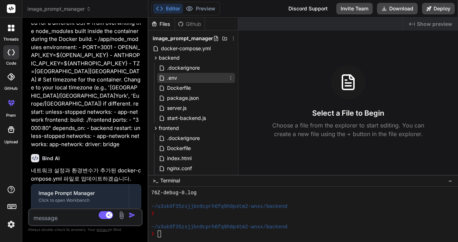
click at [175, 78] on span ".env" at bounding box center [172, 78] width 12 height 9
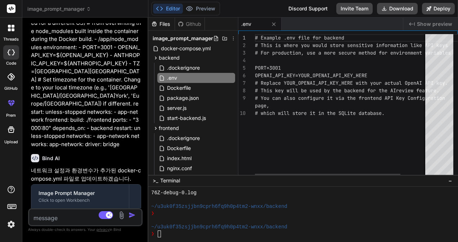
click at [364, 68] on div "# Example .env file for backend # This is where you would store sensitive infor…" at bounding box center [357, 106] width 204 height 144
click at [370, 70] on div "# Example .env file for backend # This is where you would store sensitive infor…" at bounding box center [357, 106] width 204 height 144
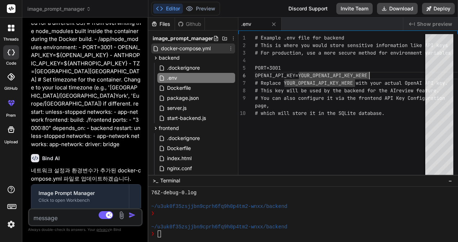
click at [174, 46] on span "docker-compose.yml" at bounding box center [185, 48] width 51 height 9
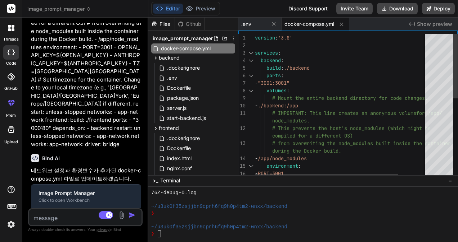
click at [342, 86] on div "version : '3.8' services : backend : build : ./backend ports : - "3001:3001" vo…" at bounding box center [358, 195] width 207 height 322
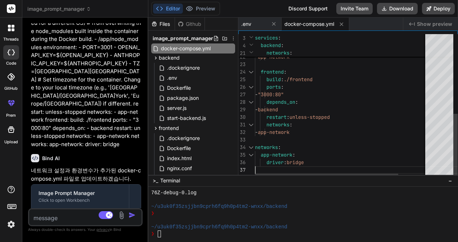
click at [382, 106] on div "London') if different. restart : unless-stopped networks : - app-network fronte…" at bounding box center [358, 18] width 207 height 322
click at [354, 215] on div "❯" at bounding box center [290, 213] width 278 height 7
click at [65, 216] on textarea at bounding box center [76, 216] width 94 height 13
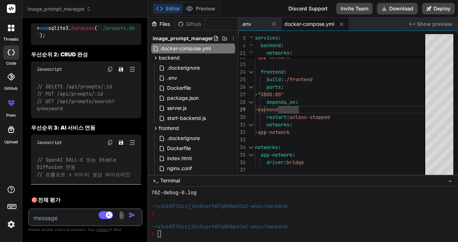
scroll to position [2175, 0]
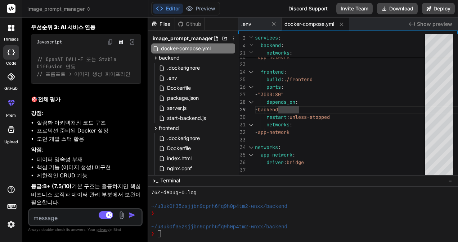
click at [303, 207] on div "~/u3uk0f35zsjjbn9cprh6fq9h0p4tm2-wnxx/backend" at bounding box center [290, 207] width 278 height 7
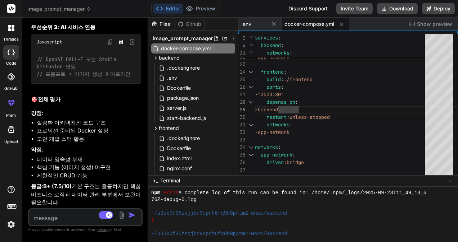
scroll to position [260, 0]
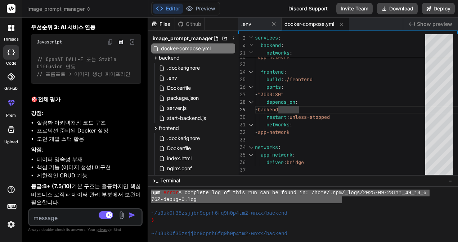
drag, startPoint x: 152, startPoint y: 219, endPoint x: 340, endPoint y: 197, distance: 189.7
click at [68, 218] on textarea at bounding box center [76, 216] width 94 height 13
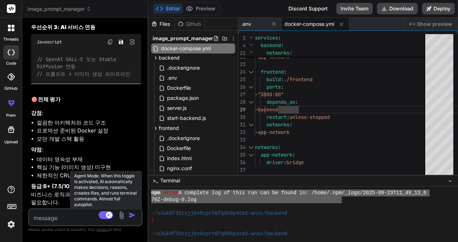
paste textarea "~/u3uk0f35zsjjbn9cprh6fq9h0p4tm2-wnxx/backend 16s ❯ npm run start-detached npm …"
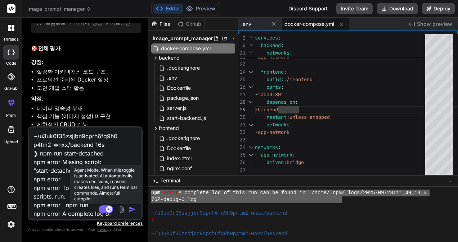
scroll to position [35, 0]
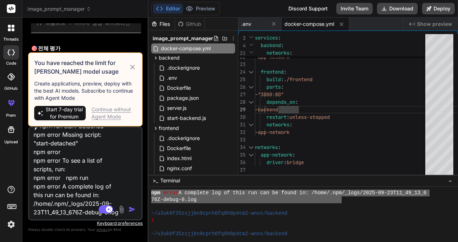
click at [111, 109] on div "Continue without Agent Mode" at bounding box center [113, 113] width 45 height 14
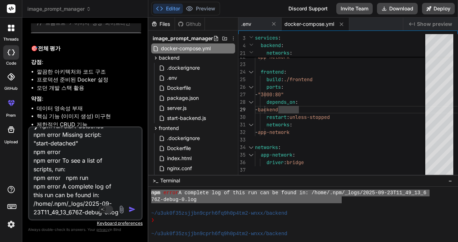
click at [70, 214] on textarea "~/u3uk0f35zsjjbn9cprh6fq9h0p4tm2-wnxx/backend 16s ❯ npm run start-detached npm …" at bounding box center [76, 172] width 94 height 89
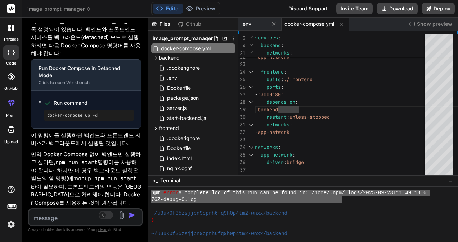
scroll to position [2600, 0]
click at [67, 218] on textarea at bounding box center [76, 216] width 94 height 13
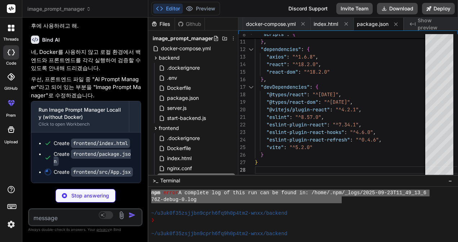
scroll to position [0, 82]
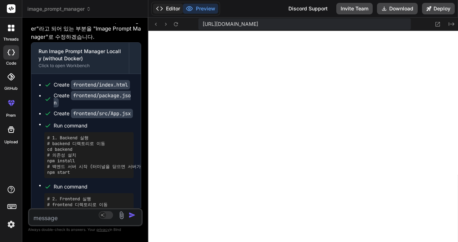
click at [169, 6] on button "Editor" at bounding box center [168, 9] width 30 height 10
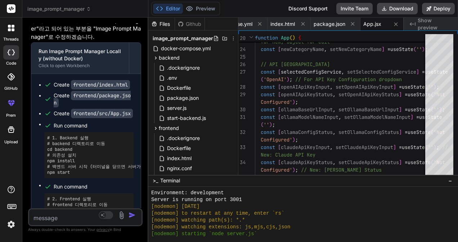
scroll to position [924, 0]
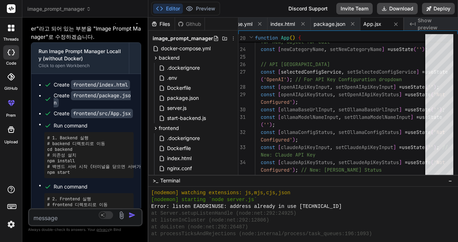
click at [303, 202] on div "[nodemon] starting `node server.js`" at bounding box center [290, 200] width 278 height 7
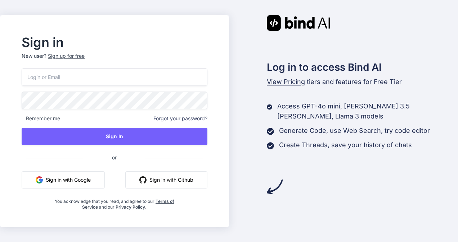
click at [75, 178] on button "Sign in with Google" at bounding box center [63, 180] width 83 height 17
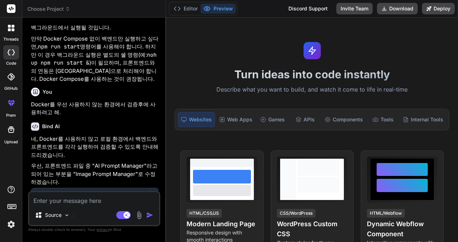
type textarea "x"
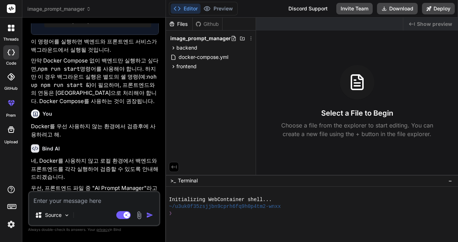
click at [297, 213] on div "❯" at bounding box center [308, 213] width 278 height 7
type textarea "ㅊㅇ"
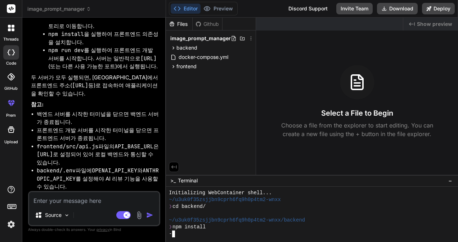
scroll to position [2416, 0]
type textarea "x"
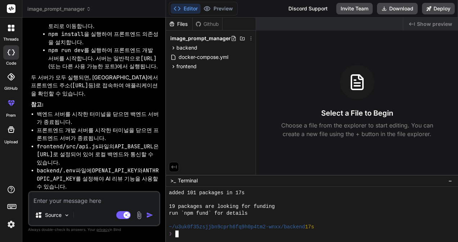
scroll to position [55, 0]
click at [311, 204] on div "19 packages are looking for funding" at bounding box center [308, 207] width 278 height 7
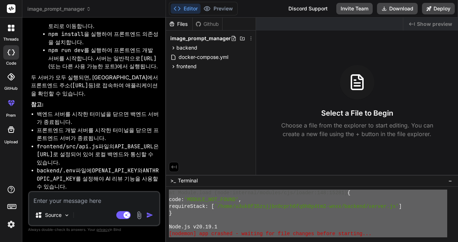
scroll to position [267, 0]
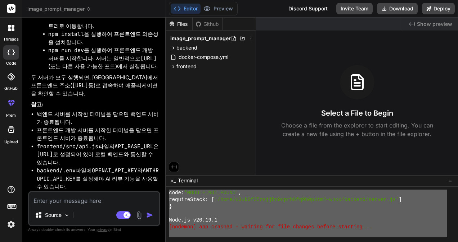
drag, startPoint x: 169, startPoint y: 199, endPoint x: 223, endPoint y: 261, distance: 82.1
type textarea "Loremipsumdo SitAmetconse adipi... ~/e7se3d31eiusmo9temp4in4u6l9et8-dolo ❯ ma a…"
click at [80, 201] on textarea at bounding box center [94, 198] width 130 height 13
paste textarea "Loremipsumdo SitAmetconse adipi... ~/e7se3d31eiusmo9temp4in4u6l9et8-dolo ❯ ma a…"
type textarea "Loremipsumdo SitAmetconse adipi... ~/e7se3d31eiusmo9temp4in4u6l9et8-dolo ❯ ma a…"
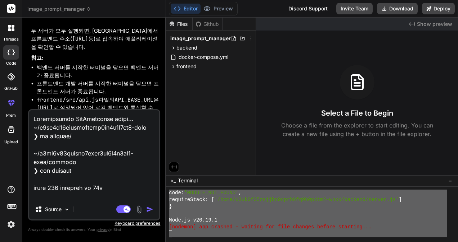
scroll to position [570, 0]
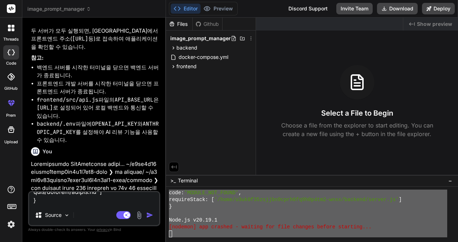
type textarea "x"
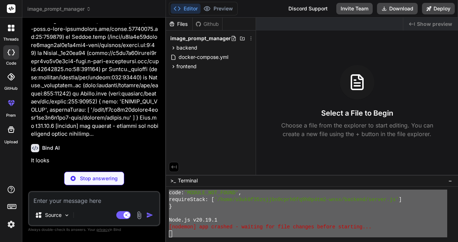
scroll to position [2758, 0]
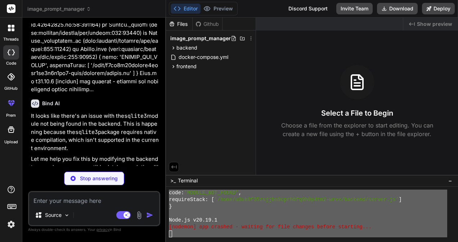
click at [286, 209] on div "}" at bounding box center [308, 207] width 278 height 7
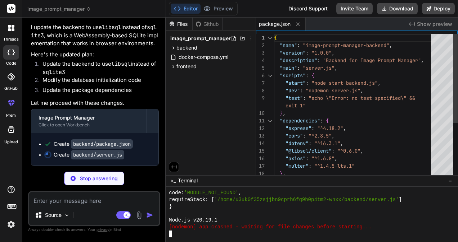
scroll to position [2928, 0]
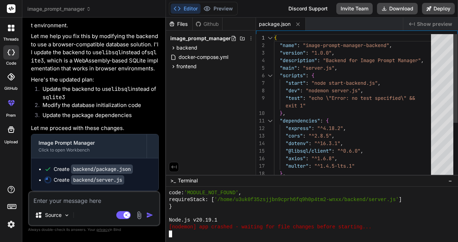
type textarea "x"
click at [320, 211] on div at bounding box center [308, 213] width 278 height 7
click at [323, 209] on div "}" at bounding box center [308, 207] width 278 height 7
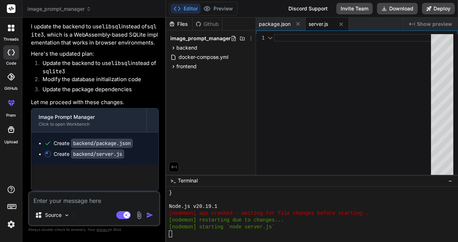
scroll to position [444, 0]
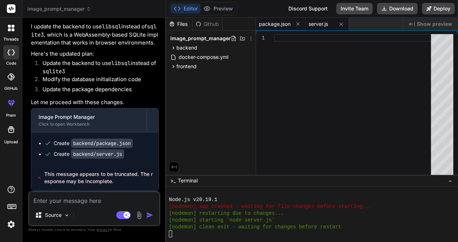
click at [276, 23] on span "package.json" at bounding box center [275, 24] width 32 height 7
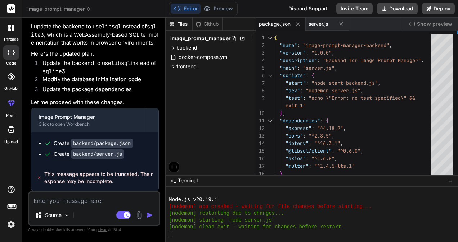
scroll to position [2954, 0]
click at [95, 200] on textarea at bounding box center [94, 198] width 130 height 13
type textarea "r"
type textarea "x"
type textarea "rP"
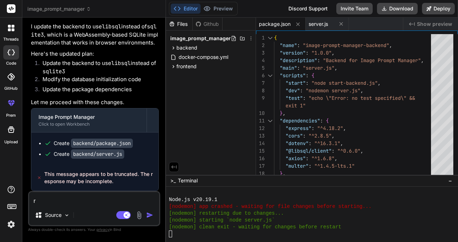
type textarea "x"
type textarea "r"
type textarea "x"
type textarea "r"
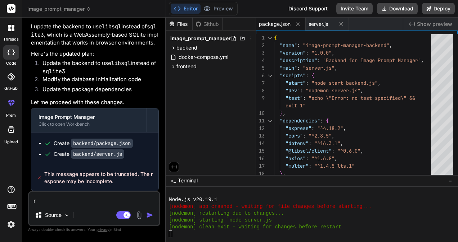
type textarea "x"
type textarea "rp"
type textarea "x"
type textarea "r"
type textarea "x"
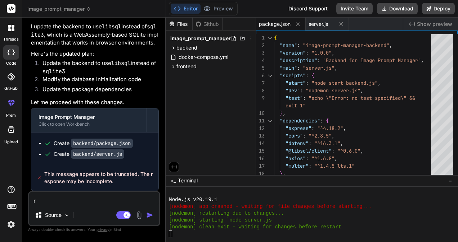
type textarea "x"
type textarea "ㄱ"
type textarea "x"
type textarea "게"
type textarea "x"
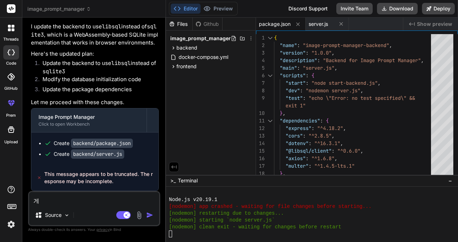
type textarea "ㄱ"
type textarea "x"
type textarea "계"
type textarea "x"
type textarea "곗"
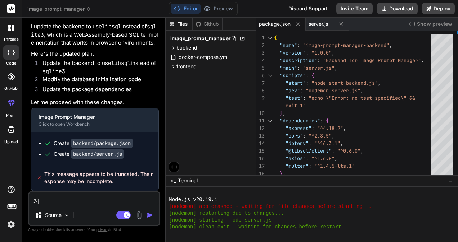
type textarea "x"
type textarea "계소"
type textarea "x"
type textarea "계속"
type textarea "x"
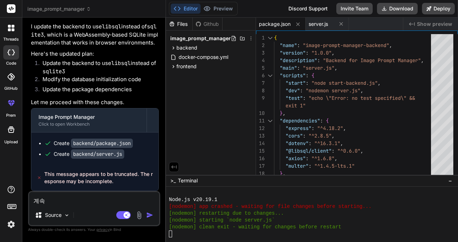
type textarea "계속"
type textarea "x"
type textarea "계속 ㅈ"
type textarea "x"
type textarea "계속 지"
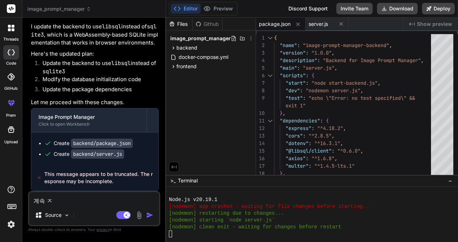
type textarea "x"
type textarea "계속 진"
type textarea "x"
type textarea "계속 짆"
type textarea "x"
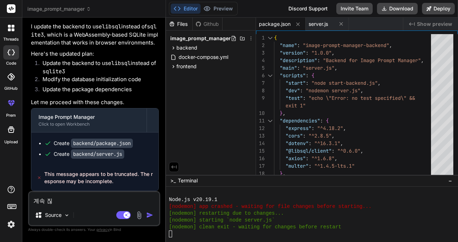
type textarea "계속 [DEMOGRAPHIC_DATA]"
type textarea "x"
type textarea "계속 진행"
type textarea "x"
type textarea "계속 진행ㅎ"
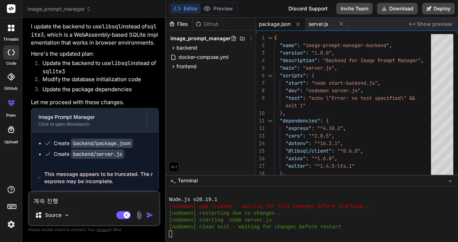
type textarea "x"
type textarea "계속 진행해"
type textarea "x"
type textarea "계속 진행햊"
type textarea "x"
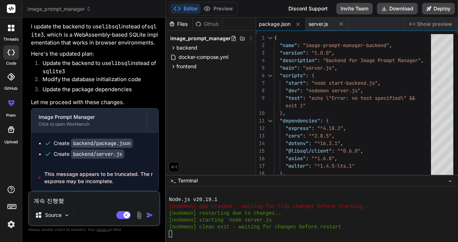
type textarea "계속 진행해주"
type textarea "x"
type textarea "계속 진행해줘"
type textarea "x"
type textarea "계속 진행해줘."
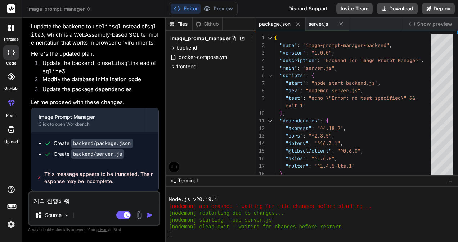
type textarea "x"
type textarea "계속 진행해줘"
type textarea "x"
type textarea "계속 진행해"
type textarea "x"
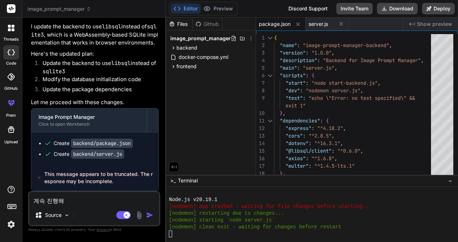
type textarea "계속 진행"
type textarea "x"
type textarea "계속 진"
type textarea "x"
type textarea "계속"
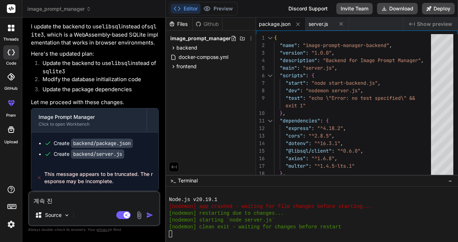
type textarea "x"
type textarea "계속"
type textarea "x"
type textarea "계"
type textarea "x"
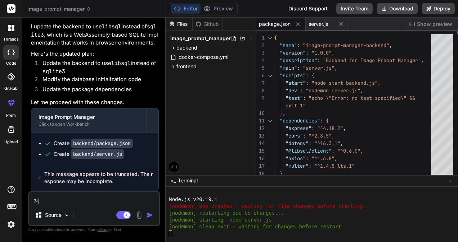
type textarea "x"
type textarea "ㄴ"
type textarea "x"
type textarea "ㄴㅂ"
type textarea "x"
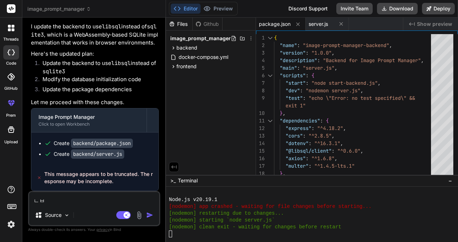
type textarea "ㄴ"
type textarea "x"
type textarea "s"
type textarea "x"
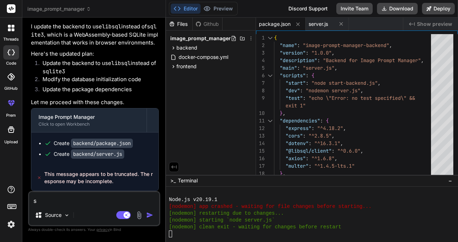
type textarea "sq"
type textarea "x"
type textarea "sql"
type textarea "x"
type textarea "sqll"
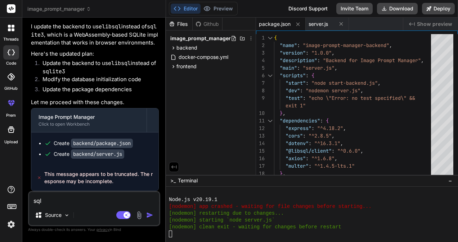
type textarea "x"
type textarea "sqlli"
type textarea "x"
type textarea "sqllit"
type textarea "x"
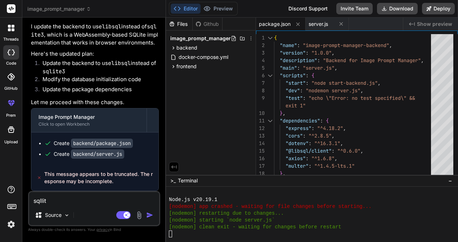
type textarea "sqllite"
type textarea "x"
type textarea "sqllite3"
type textarea "x"
type textarea "sqllite"
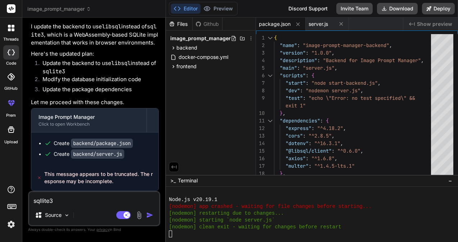
type textarea "x"
type textarea "sqllit"
type textarea "x"
type textarea "sqlli"
type textarea "x"
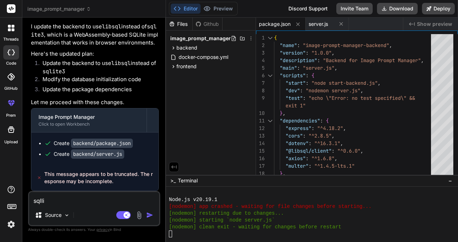
type textarea "sqll"
type textarea "x"
type textarea "sql"
type textarea "x"
type textarea "sq"
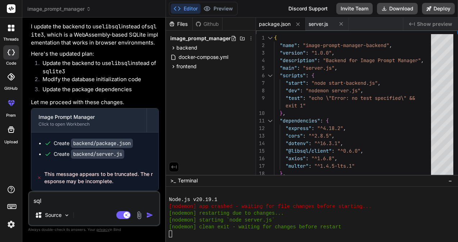
type textarea "x"
type textarea "s"
type textarea "x"
type textarea "s"
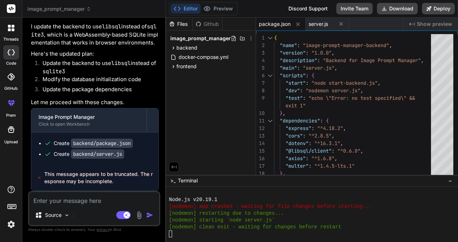
type textarea "x"
type textarea "sq"
type textarea "x"
type textarea "sql"
type textarea "x"
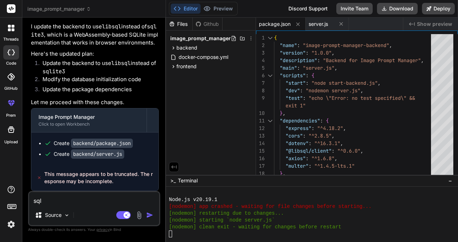
type textarea "sqli"
type textarea "x"
type textarea "sqlit"
type textarea "x"
type textarea "sqlite"
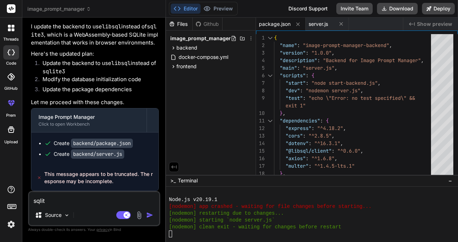
type textarea "x"
type textarea "sqlite3"
type textarea "x"
type textarea "sqlite3ㄹ"
type textarea "x"
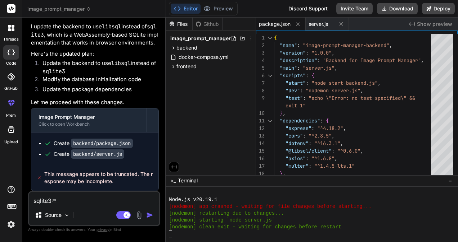
type textarea "sqlite3르"
type textarea "x"
type textarea "sqlite3를"
type textarea "x"
type textarea "sqlite3를"
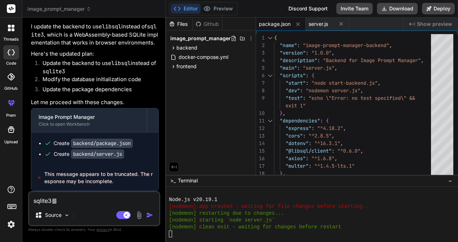
type textarea "x"
type textarea "sqlite3를 ㅅ"
type textarea "x"
type textarea "sqlite3를 서"
type textarea "x"
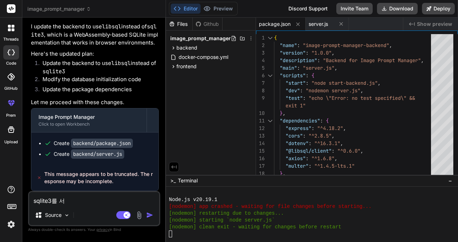
type textarea "sqlite3를 설"
type textarea "x"
type textarea "sqlite3를 서리"
type textarea "x"
type textarea "sqlite3를 서ㄹ"
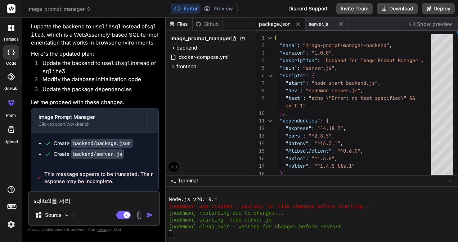
type textarea "x"
type textarea "sqlite3를 서"
type textarea "x"
type textarea "sqlite3를"
type textarea "x"
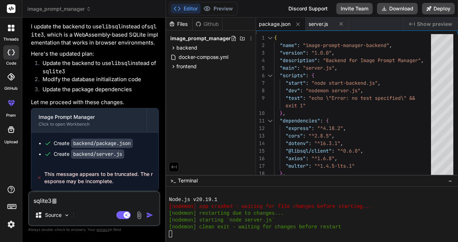
type textarea "sqlite3를 p"
type textarea "x"
type textarea "sqlite3를 pa"
type textarea "x"
type textarea "sqlite3를 pac"
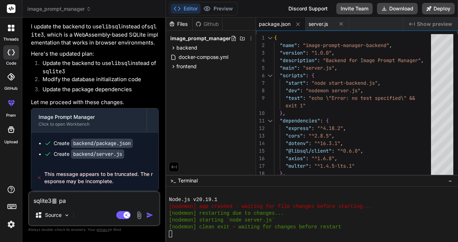
type textarea "x"
type textarea "sqlite3를 pack"
type textarea "x"
type textarea "sqlite3를 packa"
type textarea "x"
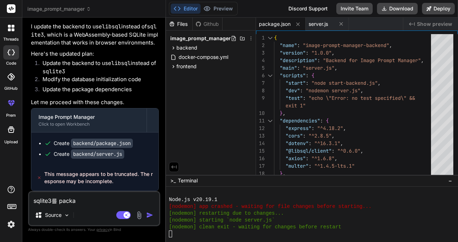
type textarea "sqlite3를 packag"
type textarea "x"
type textarea "sqlite3를 package"
type textarea "x"
type textarea "sqlite3를 packageㅇ"
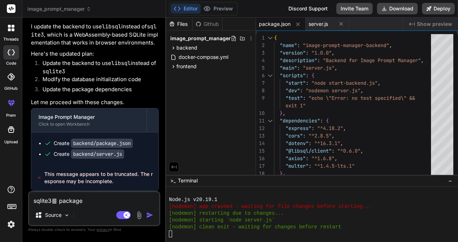
type textarea "x"
type textarea "sqlite3를 package에"
type textarea "x"
type textarea "sqlite3를 package엣"
type textarea "x"
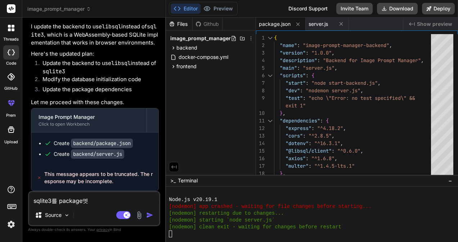
type textarea "sqlite3를 package에서"
type textarea "x"
type textarea "sqlite3를 package에서"
type textarea "x"
type textarea "sqlite3를 package에서 ㅅ"
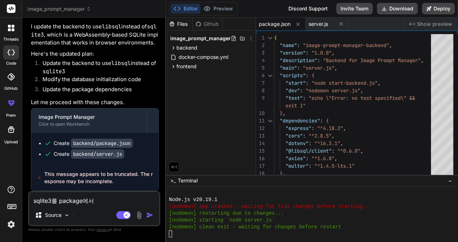
type textarea "x"
type textarea "sqlite3를 package에서 서"
type textarea "x"
type textarea "sqlite3를 package에서 설"
type textarea "x"
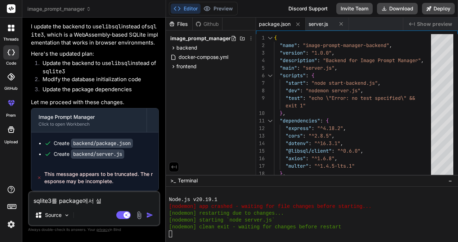
type textarea "sqlite3를 package에서 [PERSON_NAME]"
type textarea "x"
type textarea "sqlite3를 package에서 설치"
type textarea "x"
type textarea "sqlite3를 package에서 설칳"
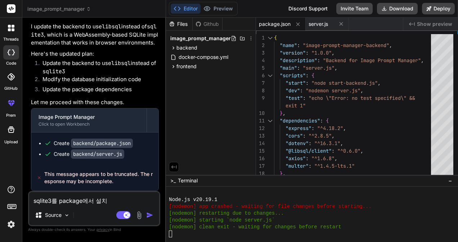
type textarea "x"
type textarea "sqlite3를 package에서 설치하"
type textarea "x"
type textarea "sqlite3를 package에서 설치함"
type textarea "x"
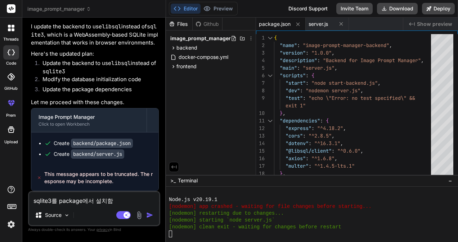
type textarea "sqlite3를 package에서 설치하며"
type textarea "x"
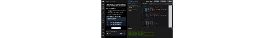
scroll to position [3223, 0]
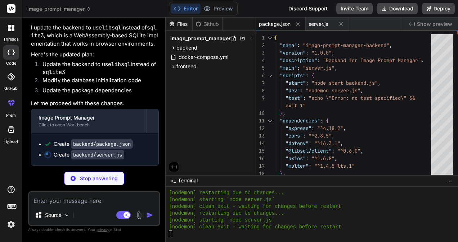
click at [219, 109] on div "Files Github image_prompt_manager backend .dockerignore .env Dockerfile package…" at bounding box center [211, 97] width 90 height 158
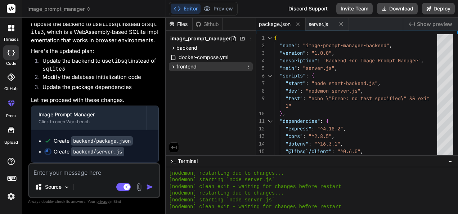
scroll to position [456, 0]
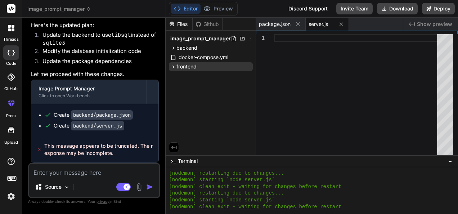
click at [82, 177] on div "Source Agent Mode. When this toggle is activated, AI automatically makes decisi…" at bounding box center [94, 180] width 132 height 35
click at [81, 176] on textarea at bounding box center [94, 170] width 130 height 13
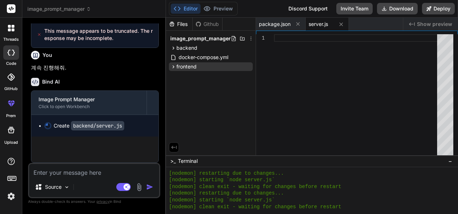
scroll to position [3372, 0]
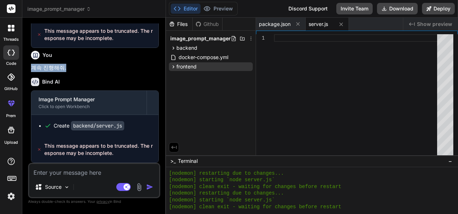
drag, startPoint x: 76, startPoint y: 66, endPoint x: 33, endPoint y: 69, distance: 42.5
click at [33, 69] on p "계속 진행해줘." at bounding box center [95, 68] width 128 height 8
copy p "계속 진행해줘."
click at [72, 176] on textarea at bounding box center [94, 170] width 130 height 13
paste textarea "계속 진행해줘."
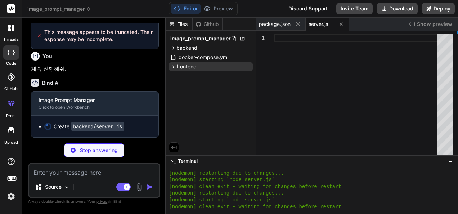
scroll to position [3487, 0]
click at [193, 47] on span "backend" at bounding box center [186, 47] width 21 height 7
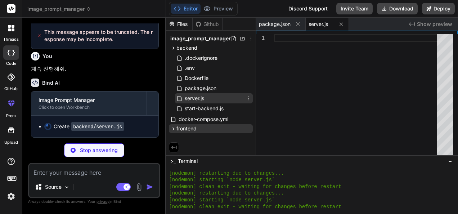
click at [208, 99] on div "server.js" at bounding box center [214, 98] width 78 height 10
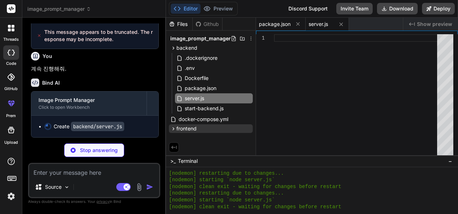
click at [281, 22] on span "package.json" at bounding box center [275, 24] width 32 height 7
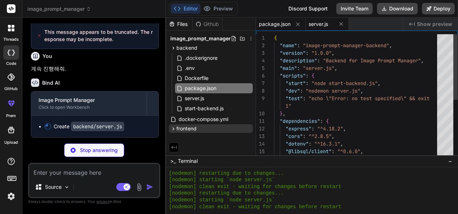
click at [323, 22] on span "server.js" at bounding box center [317, 24] width 19 height 7
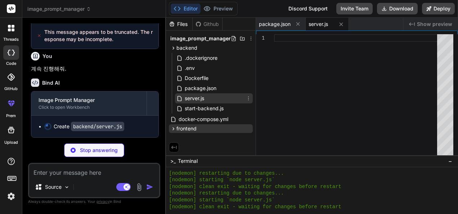
click at [198, 95] on span "server.js" at bounding box center [194, 98] width 21 height 9
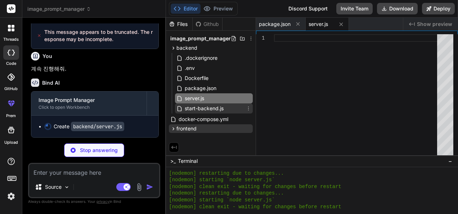
click at [200, 110] on span "start-backend.js" at bounding box center [204, 108] width 40 height 9
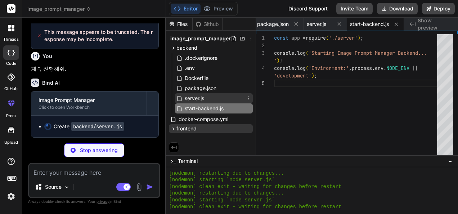
click at [198, 99] on span "server.js" at bounding box center [194, 98] width 21 height 9
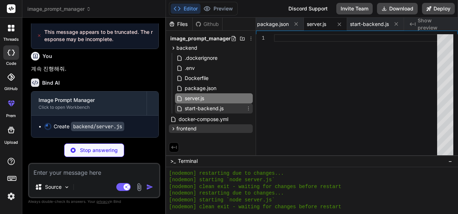
click at [198, 108] on span "start-backend.js" at bounding box center [204, 108] width 40 height 9
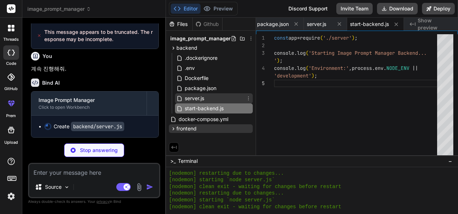
click at [198, 97] on span "server.js" at bounding box center [194, 98] width 21 height 9
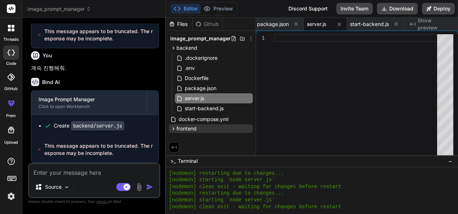
scroll to position [3488, 0]
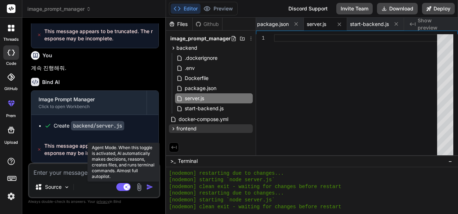
click at [127, 187] on rect at bounding box center [126, 186] width 6 height 6
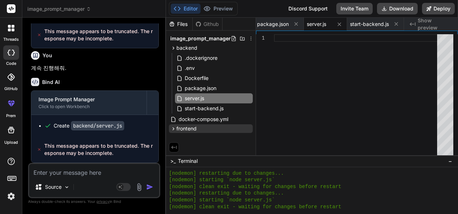
click at [88, 179] on div "Source" at bounding box center [94, 187] width 130 height 17
click at [96, 174] on textarea at bounding box center [94, 170] width 130 height 13
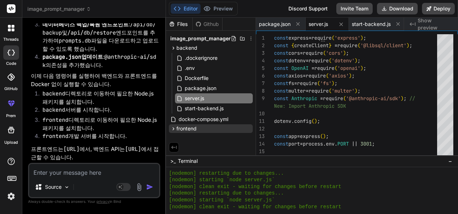
scroll to position [3975, 0]
click at [109, 169] on textarea at bounding box center [94, 170] width 130 height 13
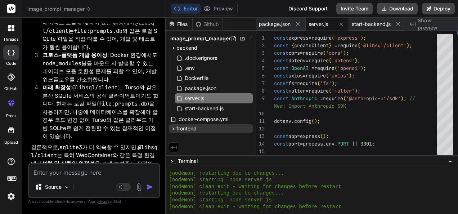
scroll to position [4484, 0]
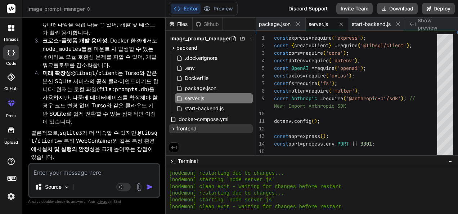
click at [115, 168] on textarea at bounding box center [94, 170] width 130 height 13
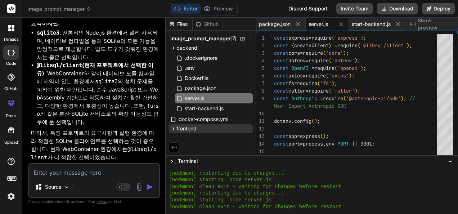
scroll to position [4875, 0]
click at [106, 169] on textarea at bounding box center [94, 170] width 130 height 13
click at [113, 170] on textarea at bounding box center [94, 170] width 130 height 13
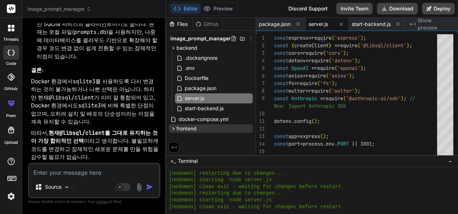
scroll to position [5422, 0]
click at [327, 176] on div "[nodemon] starting `node server.js`" at bounding box center [308, 179] width 278 height 7
click at [319, 180] on div "[nodemon] starting `node server.js`" at bounding box center [308, 179] width 278 height 7
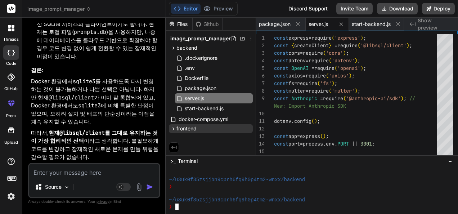
scroll to position [1061, 0]
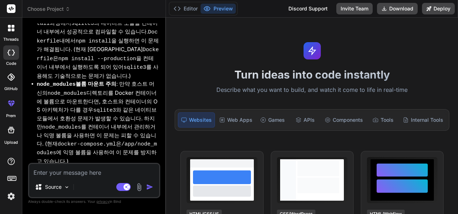
scroll to position [1867, 0]
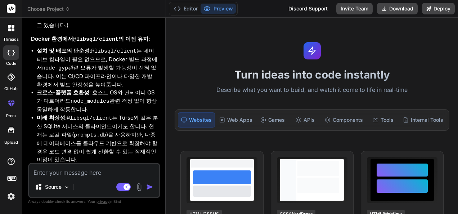
click at [52, 8] on span "Choose Project" at bounding box center [48, 8] width 43 height 7
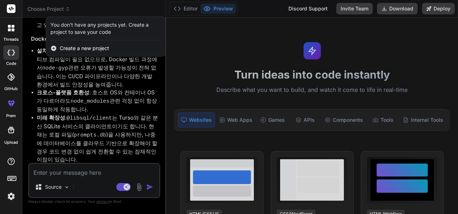
click at [62, 8] on div at bounding box center [229, 107] width 458 height 214
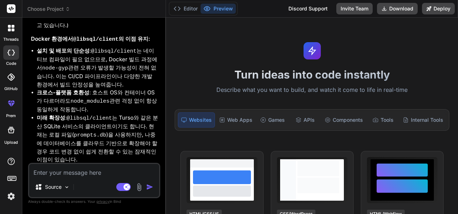
click at [64, 8] on span "Choose Project" at bounding box center [48, 8] width 43 height 7
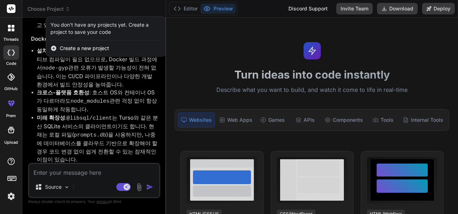
click at [64, 8] on div at bounding box center [229, 107] width 458 height 214
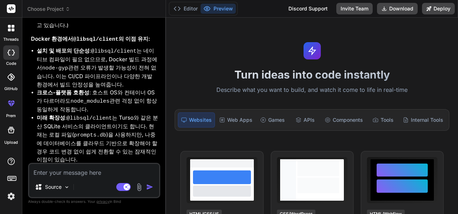
click at [93, 9] on div "Choose Project" at bounding box center [93, 8] width 133 height 7
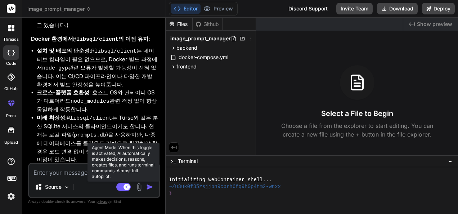
click at [124, 186] on rect at bounding box center [126, 186] width 6 height 6
type textarea "x"
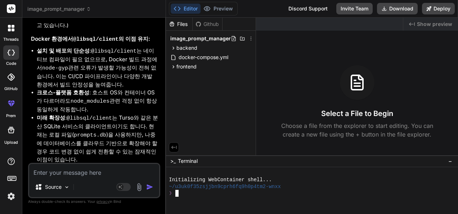
click at [237, 194] on div "❯" at bounding box center [308, 193] width 278 height 7
type textarea "ㅊㅇ"
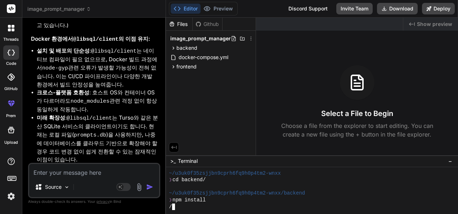
scroll to position [33, 0]
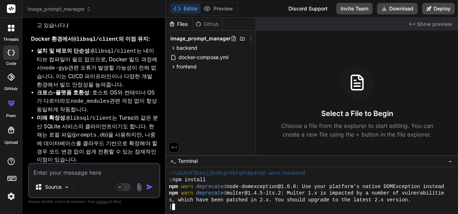
type textarea "x"
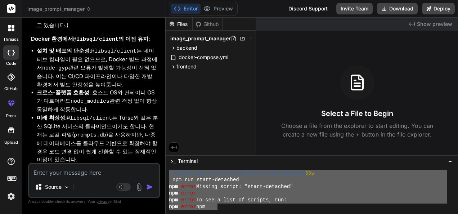
scroll to position [141, 0]
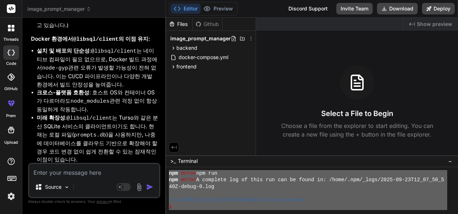
drag, startPoint x: 169, startPoint y: 171, endPoint x: 229, endPoint y: 204, distance: 68.3
type textarea "~/u3uk0f35zsjjbn9cprh6fq9h0p4tm2-wnxx/backend 33s ❯ npm run start-detached npm …"
click at [98, 171] on textarea at bounding box center [94, 170] width 130 height 13
paste textarea "~/u3uk0f35zsjjbn9cprh6fq9h0p4tm2-wnxx/backend 33s ❯ npm run start-detached npm …"
type textarea "~/u3uk0f35zsjjbn9cprh6fq9h0p4tm2-wnxx/backend 33s ❯ npm run start-detached npm …"
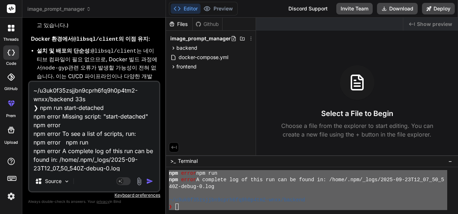
scroll to position [35, 0]
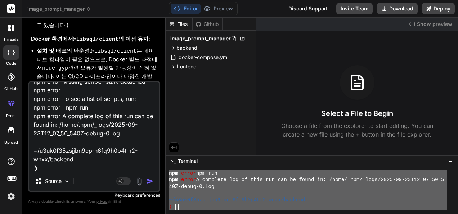
type textarea "x"
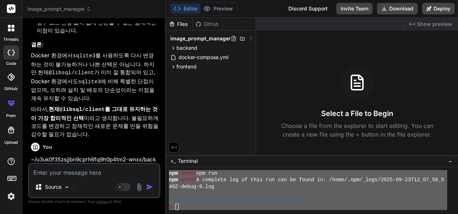
scroll to position [1999, 0]
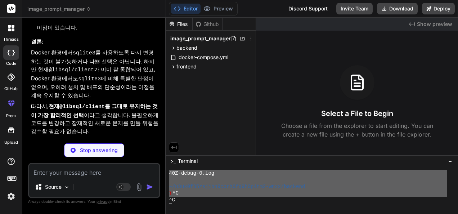
type textarea "x"
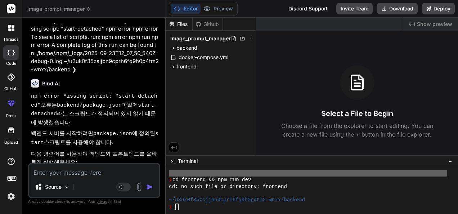
scroll to position [2157, 0]
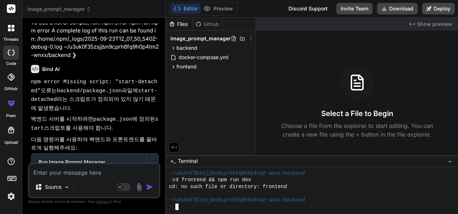
click at [312, 189] on div "cd: no such file or directory: frontend" at bounding box center [308, 186] width 278 height 7
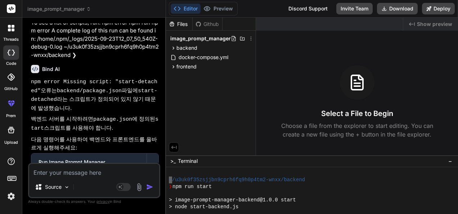
scroll to position [409, 0]
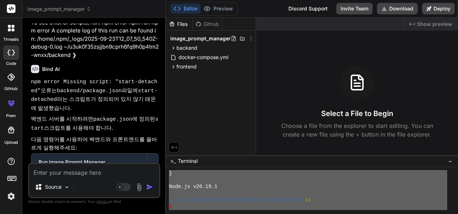
drag, startPoint x: 169, startPoint y: 181, endPoint x: 220, endPoint y: 232, distance: 72.2
type textarea "~/u3uk0f35zsjjbn9cprh6fq9h0p4tm2-wnxx/backend ❯ npm run start > image-prompt-ma…"
click at [85, 170] on textarea at bounding box center [94, 170] width 130 height 13
paste textarea "~/u3uk0f35zsjjbn9cprh6fq9h0p4tm2-wnxx/backend ❯ npm run start > image-prompt-ma…"
type textarea "~/u3uk0f35zsjjbn9cprh6fq9h0p4tm2-wnxx/backend ❯ npm run start > image-prompt-ma…"
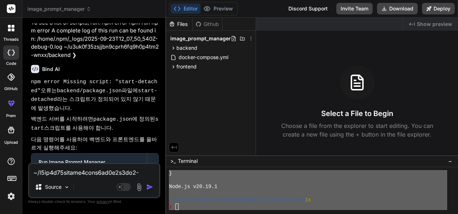
scroll to position [380, 0]
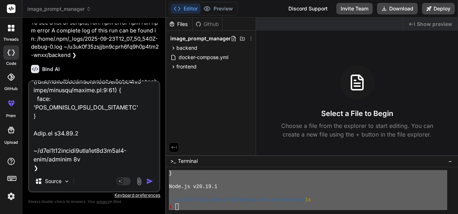
type textarea "x"
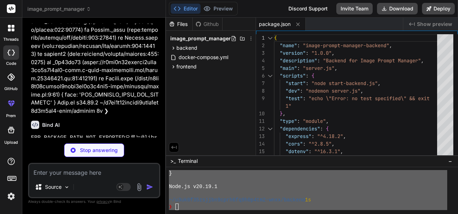
scroll to position [2557, 0]
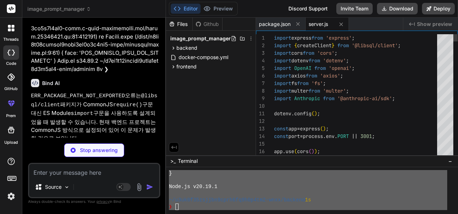
type textarea "x"
type textarea "import app from './server.js'; console.log('Starting Image Prompt Manager Backe…"
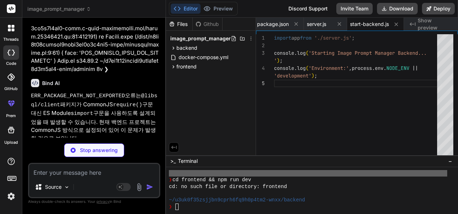
scroll to position [2521, 0]
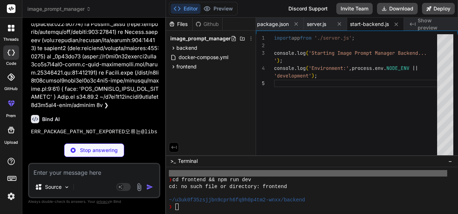
type textarea "x"
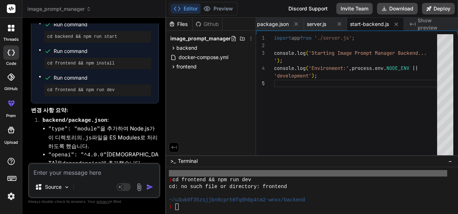
scroll to position [2821, 0]
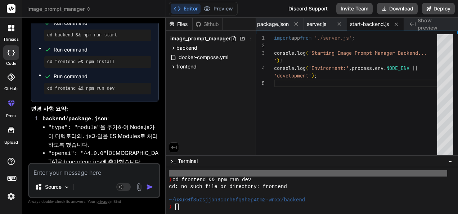
click at [314, 195] on div at bounding box center [308, 193] width 278 height 7
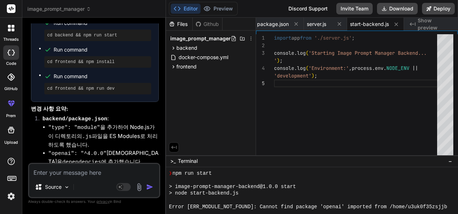
scroll to position [765, 0]
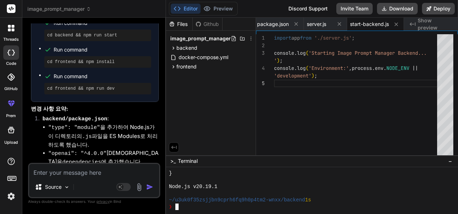
click at [314, 186] on div "Node.js v20.19.1" at bounding box center [308, 186] width 278 height 7
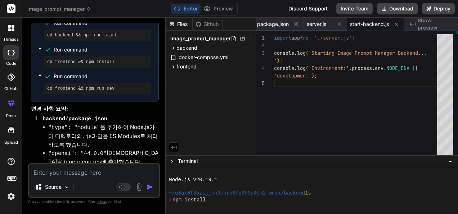
scroll to position [772, 0]
type textarea "x"
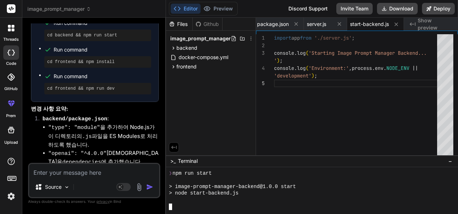
scroll to position [886, 0]
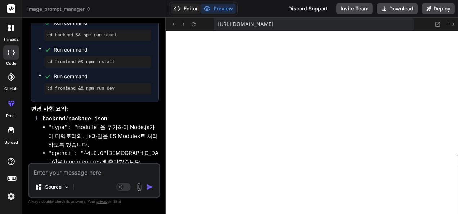
click at [187, 8] on button "Editor" at bounding box center [185, 9] width 30 height 10
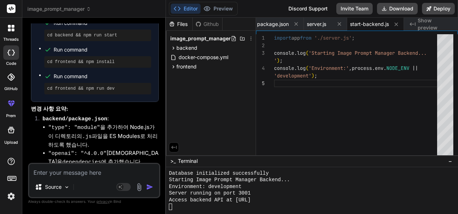
click at [286, 187] on div "Environment: development" at bounding box center [308, 186] width 278 height 7
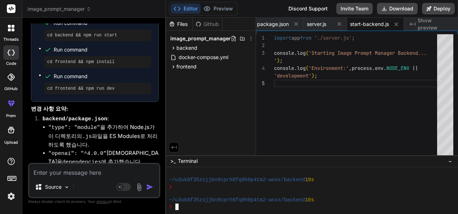
scroll to position [1041, 0]
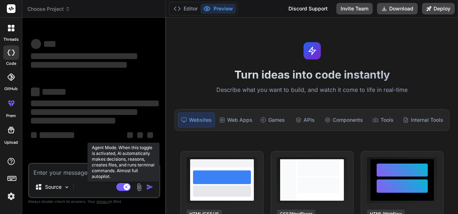
click at [122, 187] on rect at bounding box center [123, 187] width 14 height 8
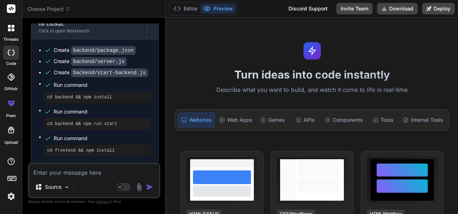
scroll to position [2220, 0]
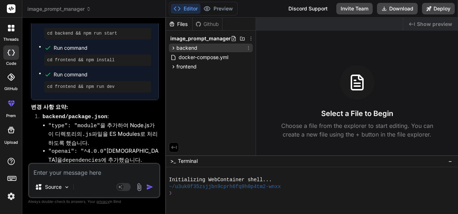
click at [194, 47] on span "backend" at bounding box center [186, 47] width 21 height 7
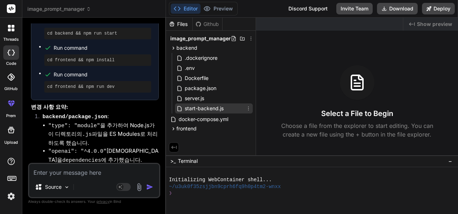
click at [207, 108] on span "start-backend.js" at bounding box center [204, 108] width 40 height 9
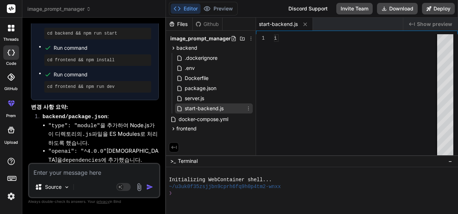
type textarea "x"
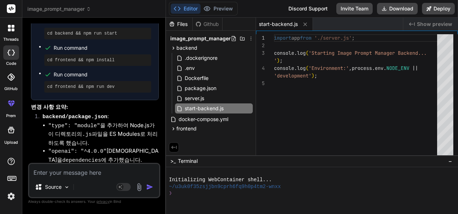
type textarea "import app from './server.js'; console.log('Starting Image Prompt Manager Backe…"
click at [347, 99] on div "import app from './server.js' ; console . log ( 'Starting Image Prompt Manager …" at bounding box center [357, 96] width 167 height 124
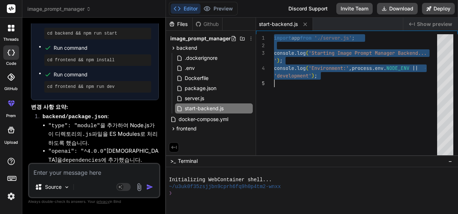
type textarea "x"
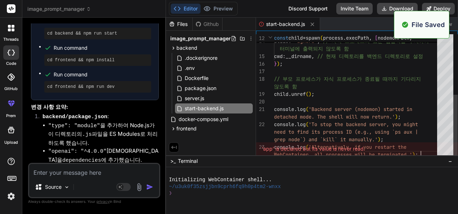
type textarea "// 부모 프로세스가 자식 프로세스가 종료될 때까지 기다리지 않도록 함 child.unref(); console.log('Backend ser…"
click at [357, 90] on div "detached : true , // 부모 프로세스와 완전히 분리 stdio : 'ignore' , // 자식 프로세스의 표준 입출력을 무시하…" at bounding box center [357, 38] width 167 height 242
click at [309, 180] on div "Initializing WebContainer shell..." at bounding box center [308, 179] width 278 height 7
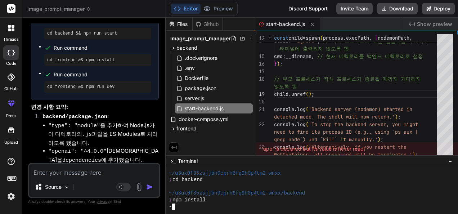
scroll to position [33, 0]
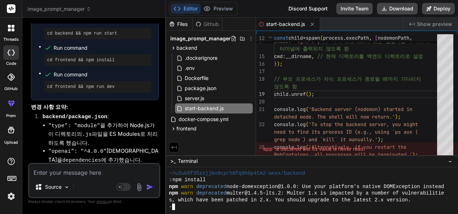
type textarea "x"
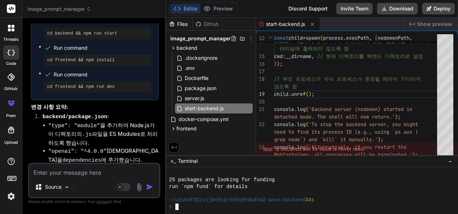
click at [332, 178] on div "25 packages are looking for funding" at bounding box center [308, 179] width 278 height 7
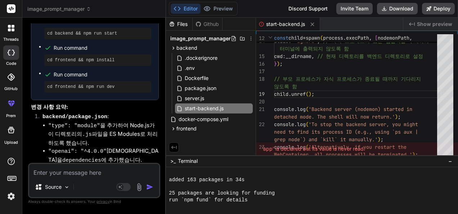
scroll to position [105, 0]
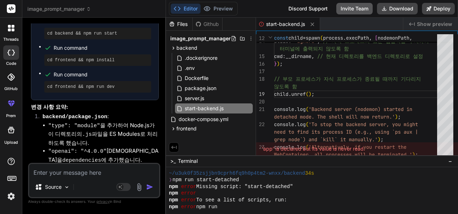
type textarea "x"
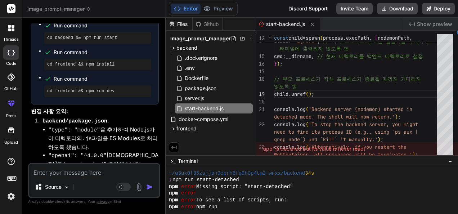
click at [340, 183] on div "npm error Missing script: "start-detached"" at bounding box center [308, 186] width 278 height 7
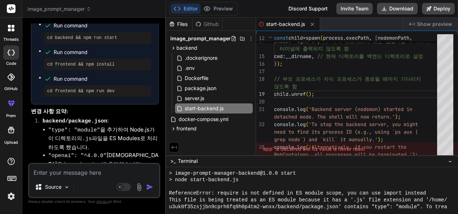
scroll to position [329, 0]
